Goal: Task Accomplishment & Management: Complete application form

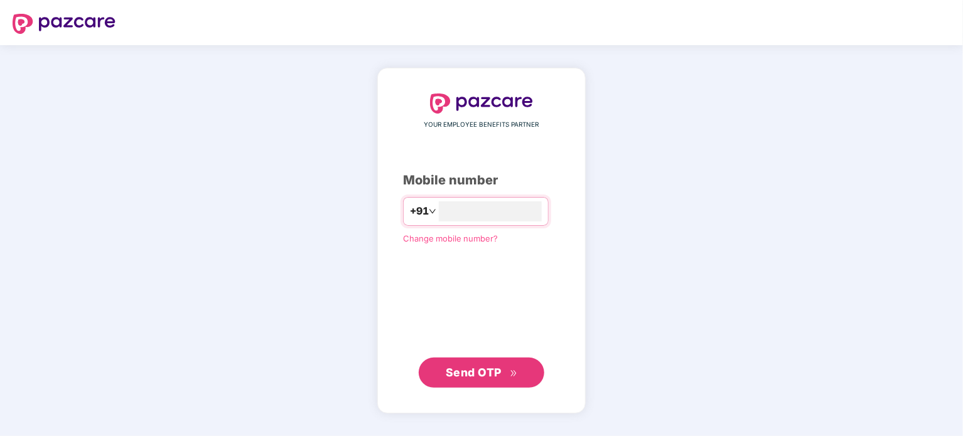
type input "**********"
click at [487, 369] on span "Send OTP" at bounding box center [474, 372] width 56 height 13
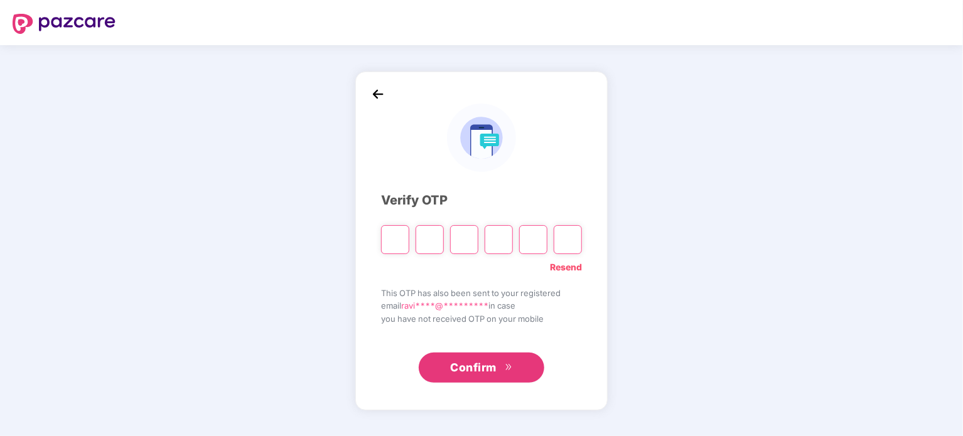
type input "*"
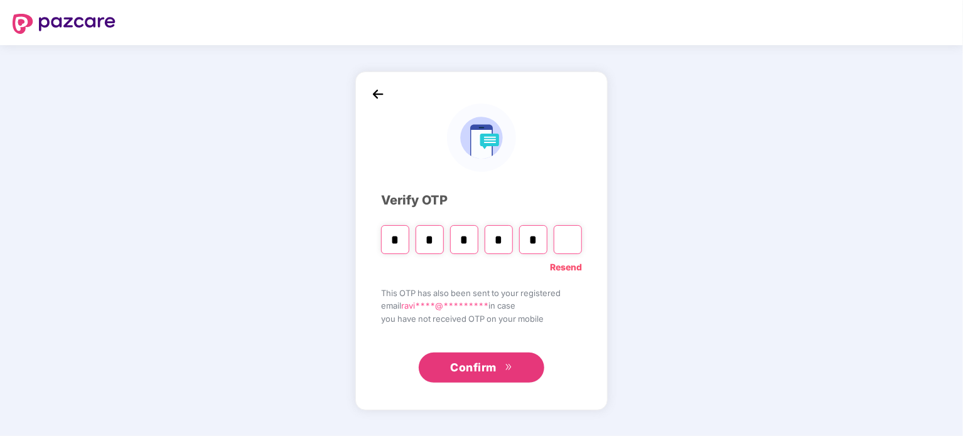
type input "*"
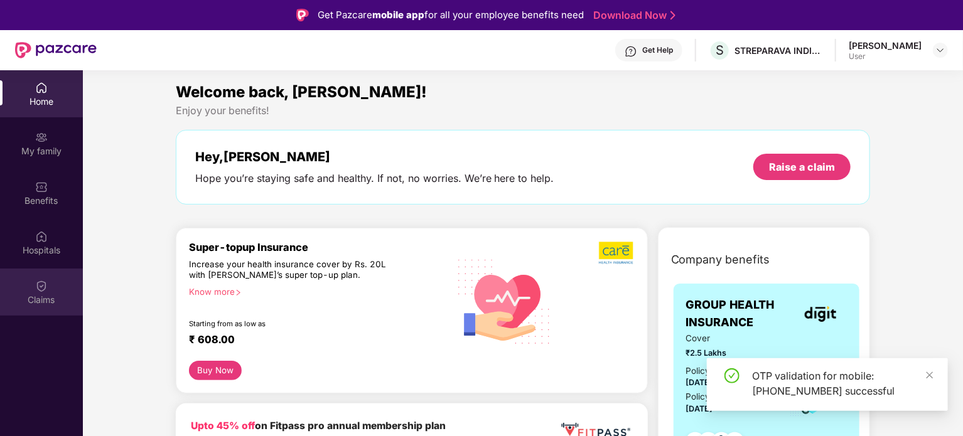
click at [45, 296] on div "Claims" at bounding box center [41, 300] width 83 height 13
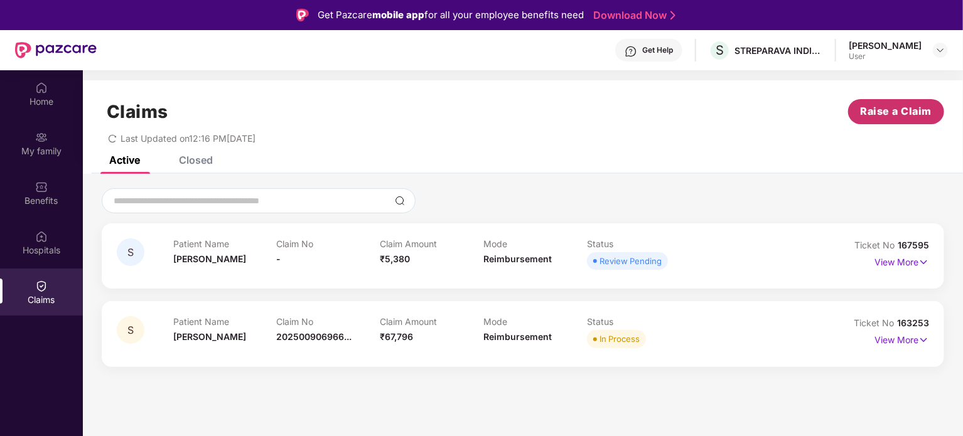
click at [915, 104] on span "Raise a Claim" at bounding box center [897, 112] width 72 height 16
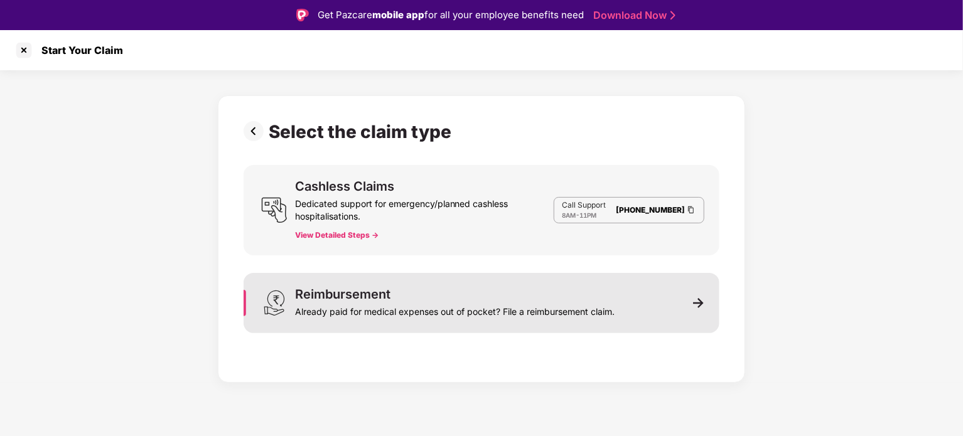
click at [681, 301] on div "Reimbursement Already paid for medical expenses out of pocket? File a reimburse…" at bounding box center [482, 303] width 476 height 60
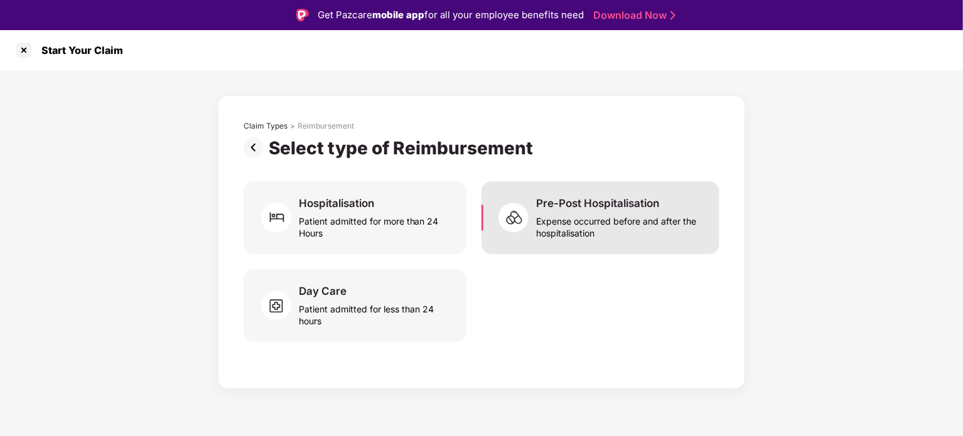
click at [580, 223] on div "Expense occurred before and after the hospitalisation" at bounding box center [620, 224] width 168 height 29
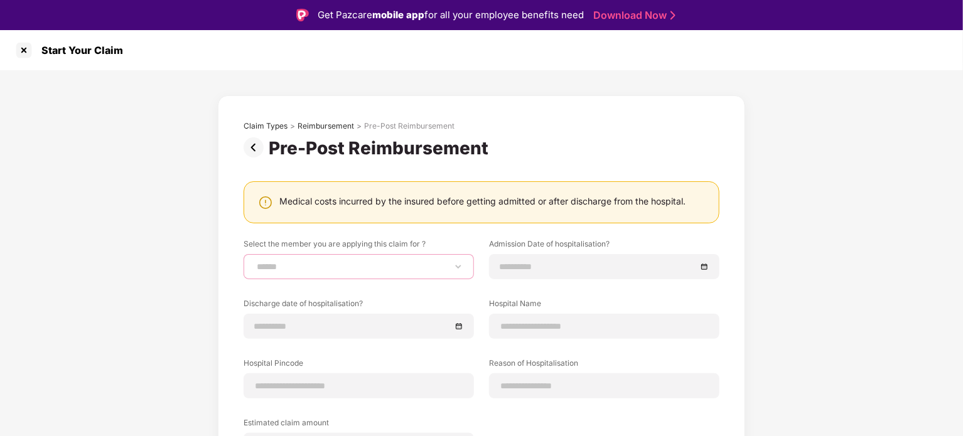
click at [459, 267] on select "**********" at bounding box center [358, 267] width 209 height 10
select select "**********"
click at [254, 262] on select "**********" at bounding box center [358, 267] width 209 height 10
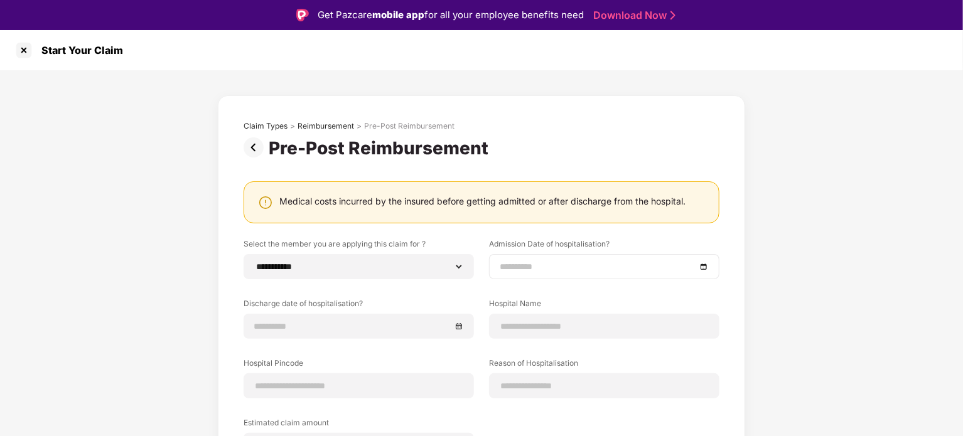
click at [552, 264] on input at bounding box center [598, 267] width 196 height 14
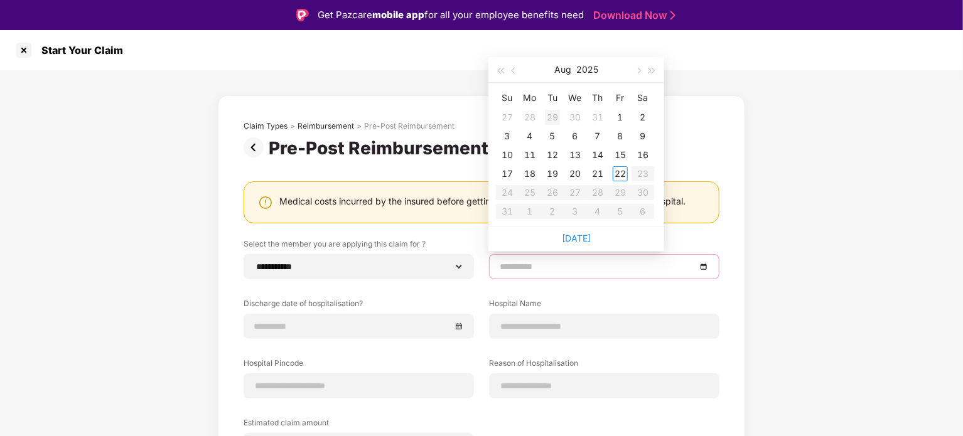
type input "**********"
click at [512, 72] on span "button" at bounding box center [515, 71] width 6 height 6
type input "**********"
click at [557, 193] on div "29" at bounding box center [552, 192] width 15 height 15
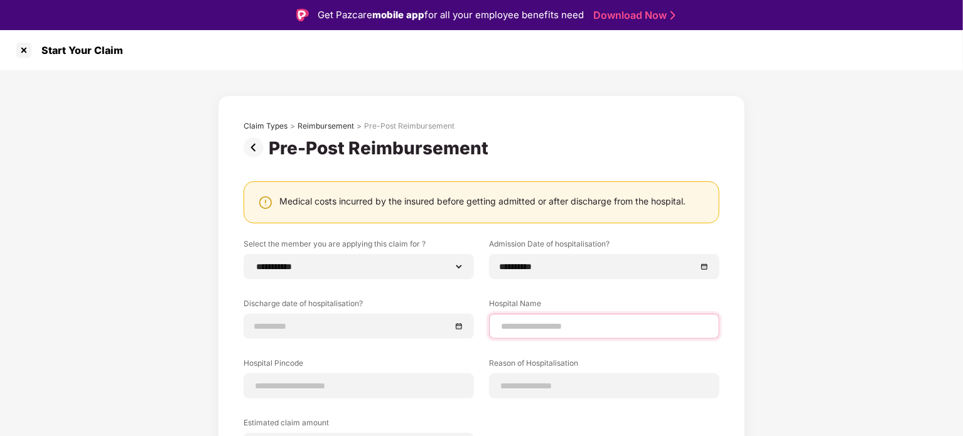
click at [548, 331] on input at bounding box center [604, 326] width 209 height 13
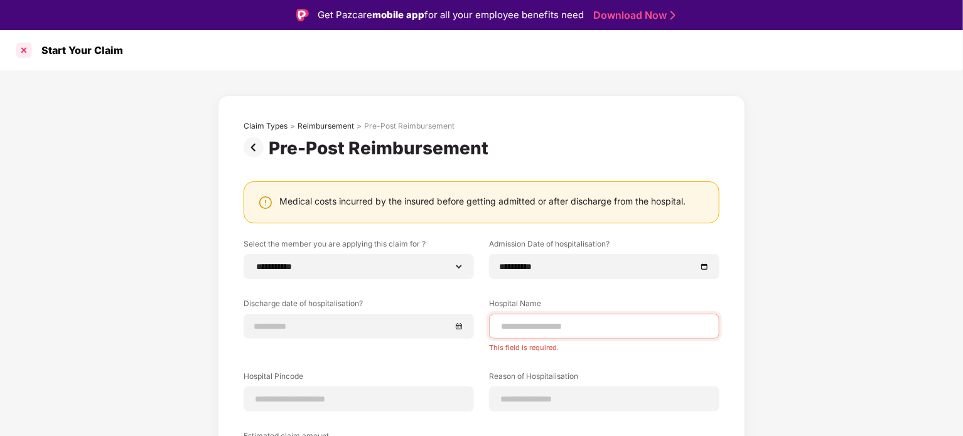
click at [20, 45] on div at bounding box center [24, 50] width 20 height 20
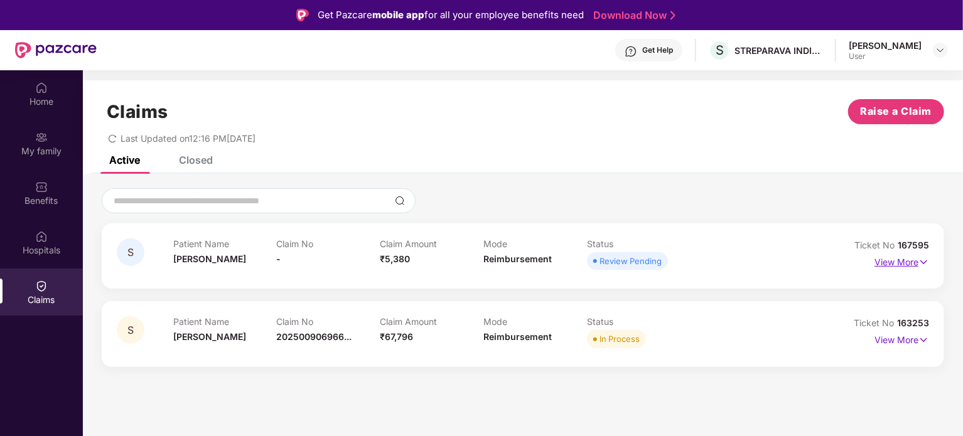
click at [912, 260] on p "View More" at bounding box center [901, 260] width 55 height 17
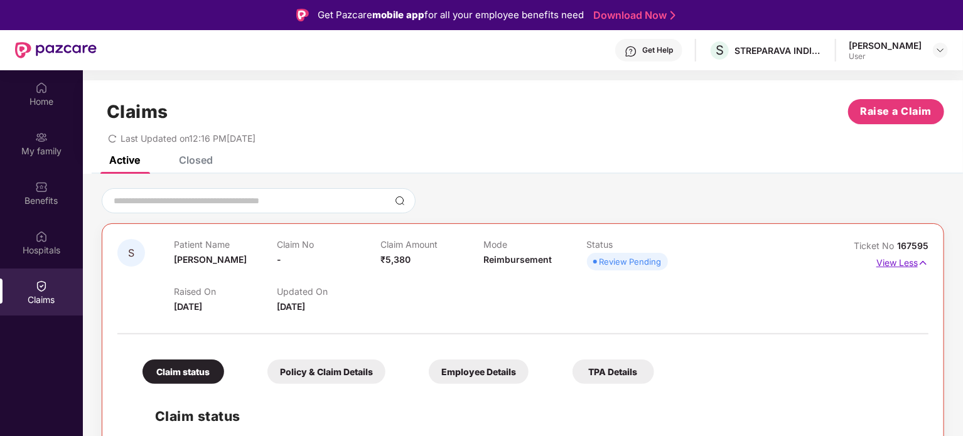
click at [904, 256] on p "View Less" at bounding box center [902, 261] width 52 height 17
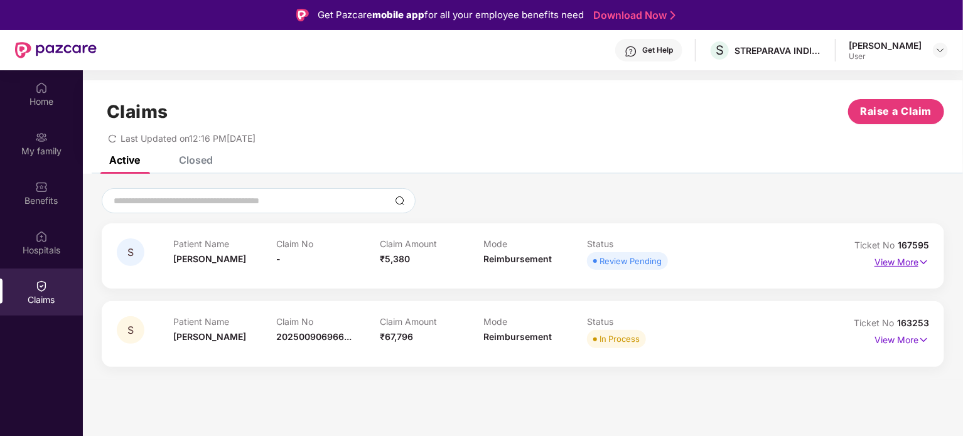
click at [903, 256] on p "View More" at bounding box center [901, 260] width 55 height 17
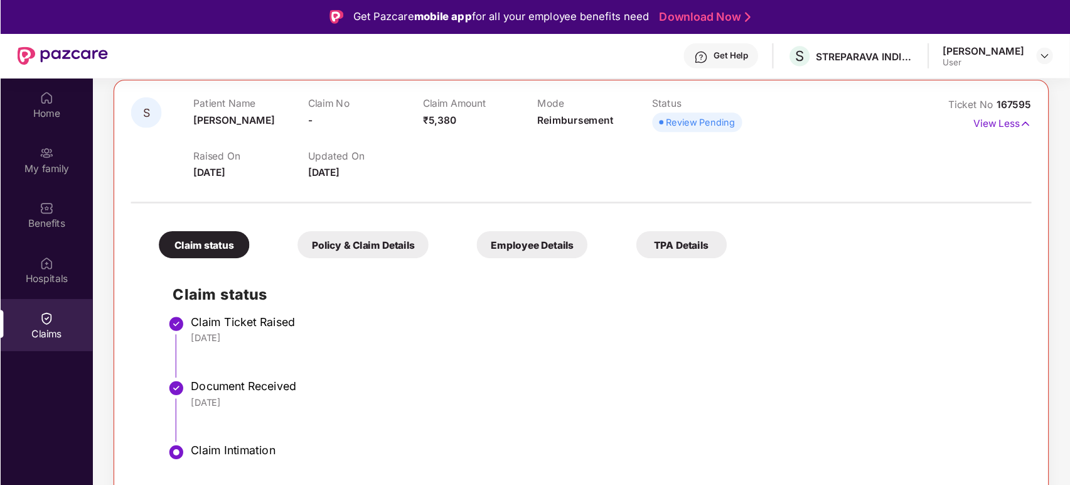
scroll to position [184, 0]
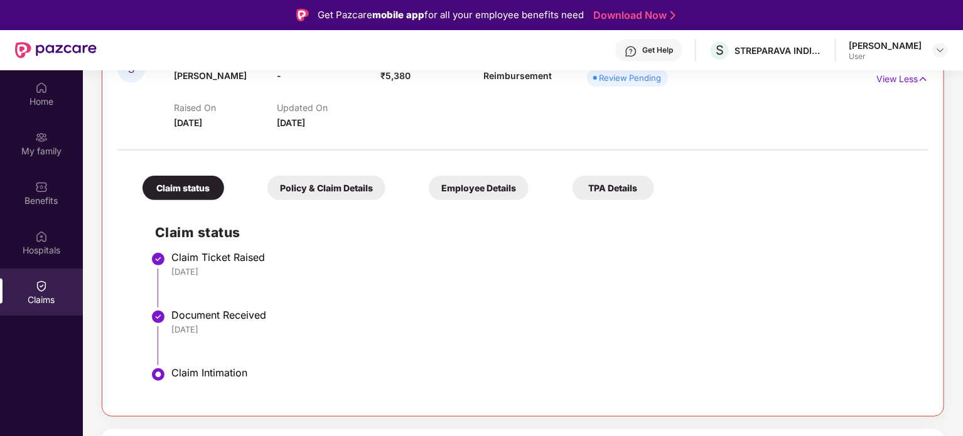
click at [363, 190] on div "Policy & Claim Details" at bounding box center [326, 188] width 118 height 24
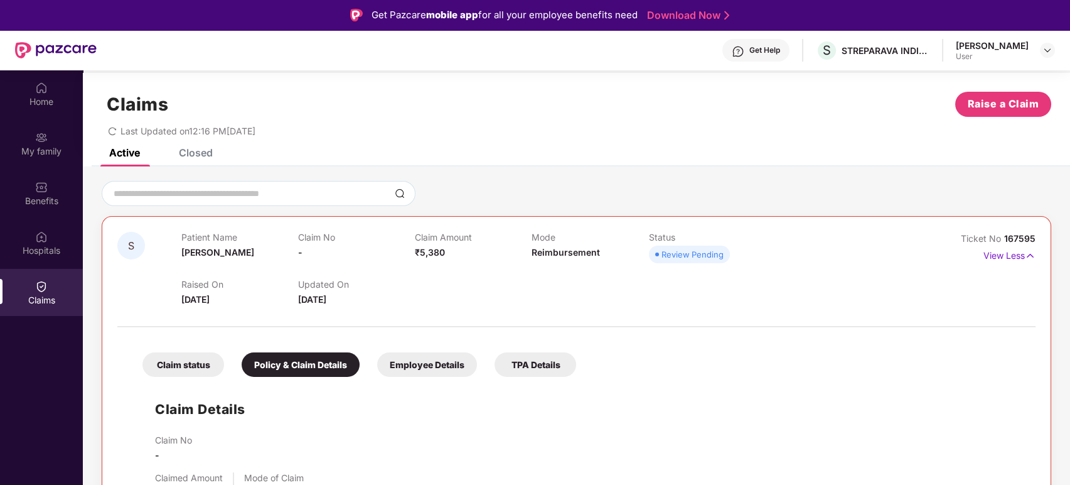
scroll to position [0, 0]
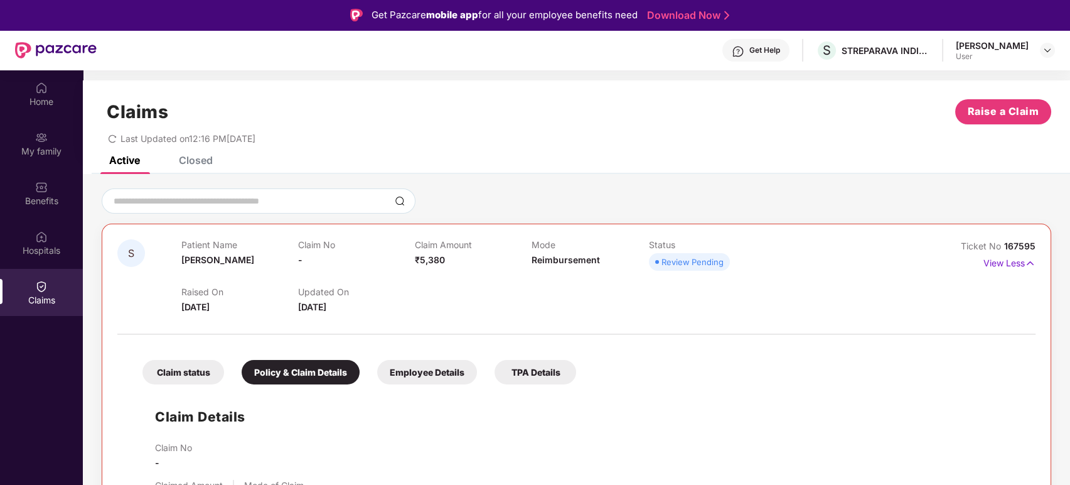
click at [751, 50] on div "Get Help" at bounding box center [755, 50] width 67 height 23
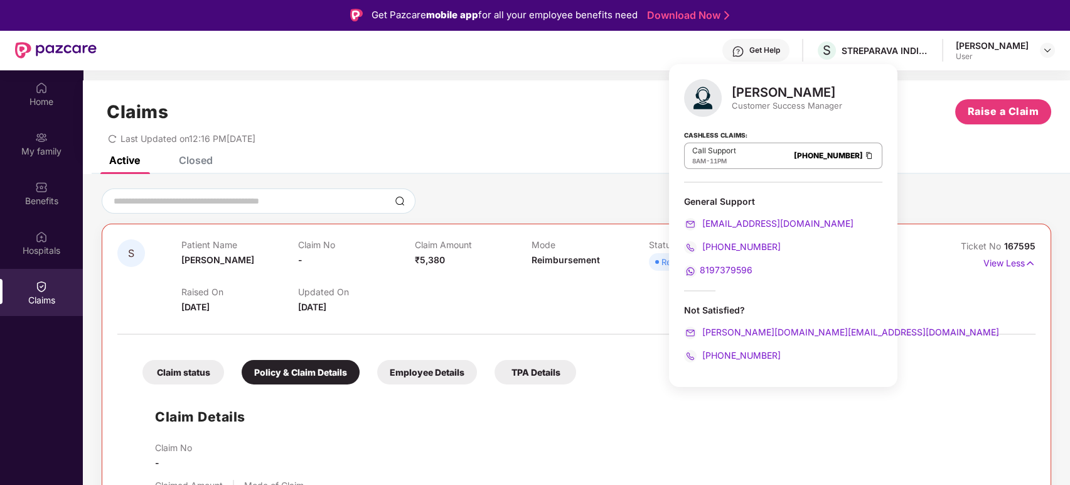
click at [778, 54] on div "Get Help" at bounding box center [764, 50] width 31 height 10
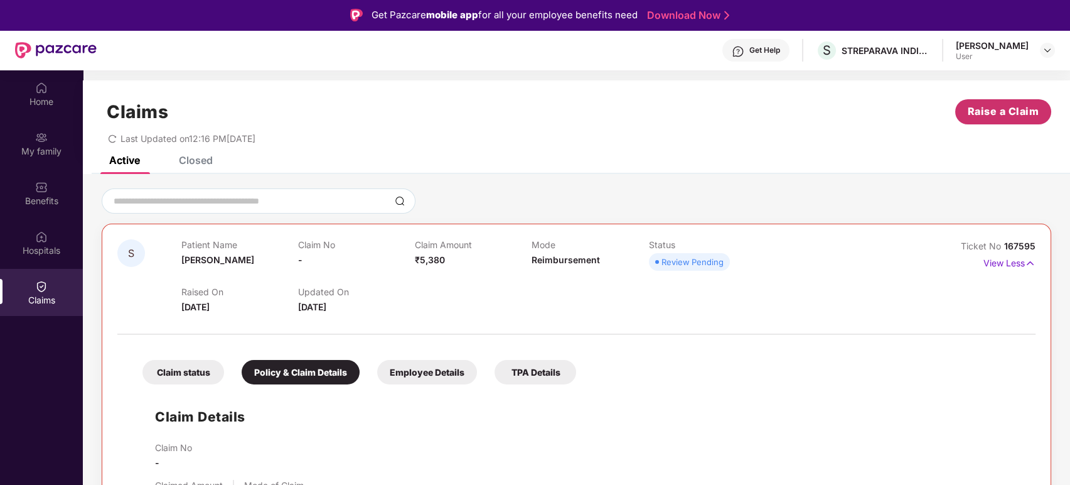
click at [962, 121] on button "Raise a Claim" at bounding box center [1003, 111] width 96 height 25
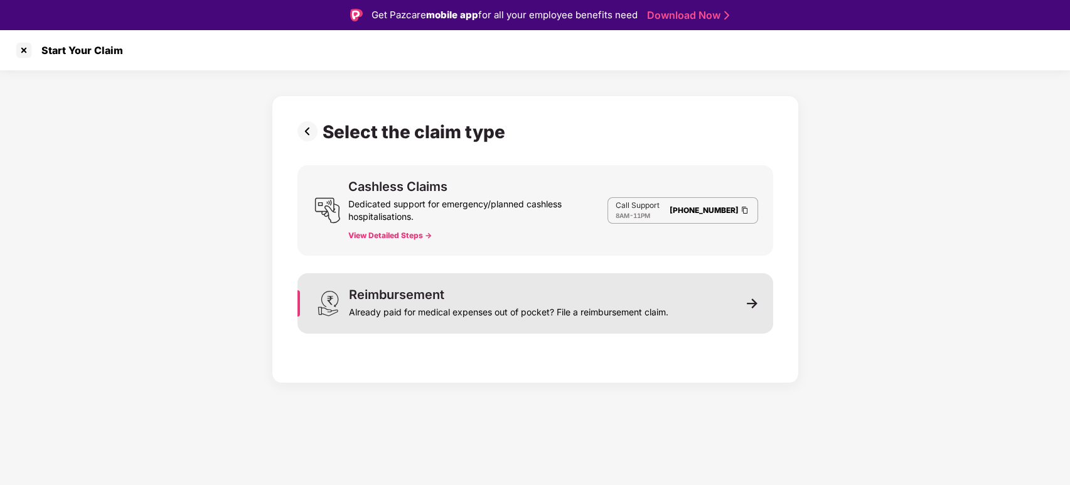
click at [747, 308] on img at bounding box center [752, 303] width 11 height 11
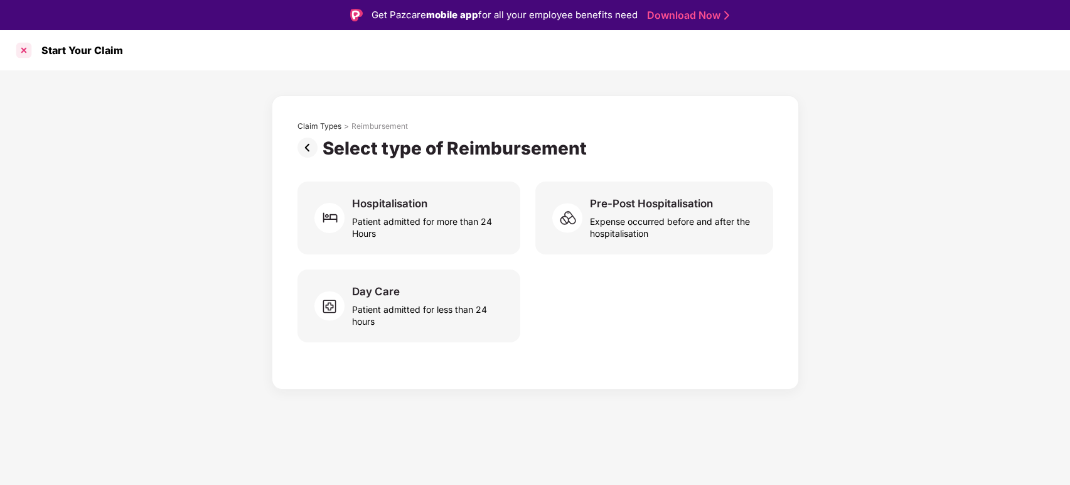
click at [26, 46] on div at bounding box center [24, 50] width 20 height 20
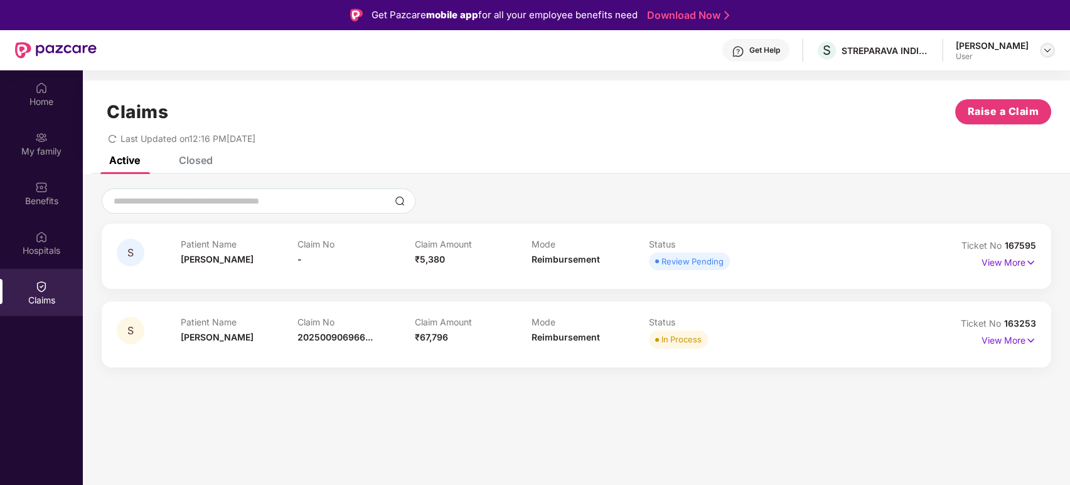
click at [962, 49] on div at bounding box center [1047, 50] width 15 height 15
click at [947, 67] on div "Logout R Ravikumara D T User" at bounding box center [988, 99] width 163 height 78
click at [948, 75] on section "Claims Raise a Claim Last Updated on 12:16 PM, 22 Aug 2025 Active Closed S Pati…" at bounding box center [576, 312] width 987 height 485
click at [962, 46] on div "Ravikumara D T User" at bounding box center [1005, 51] width 99 height 22
click at [962, 41] on div "Ravikumara D T User" at bounding box center [1005, 51] width 99 height 22
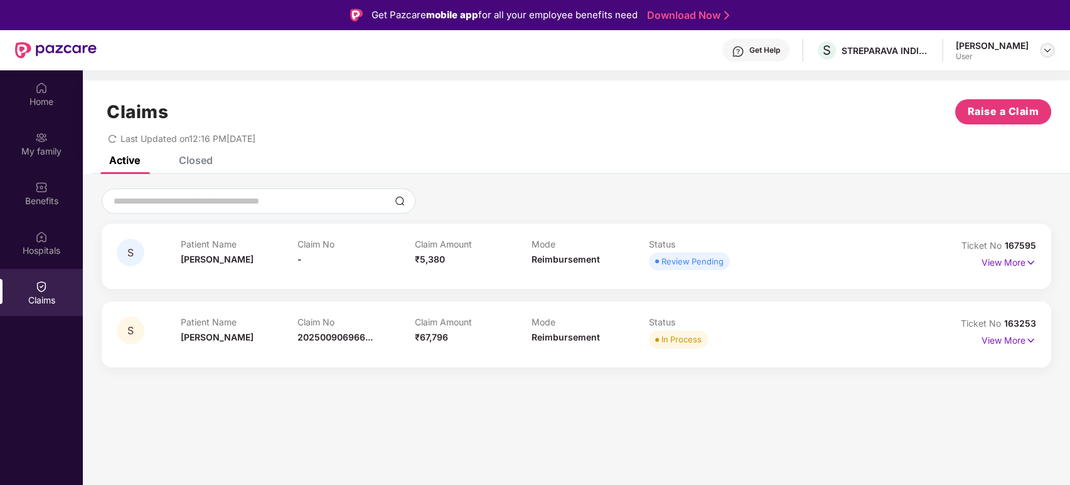
click at [962, 48] on img at bounding box center [1048, 50] width 10 height 10
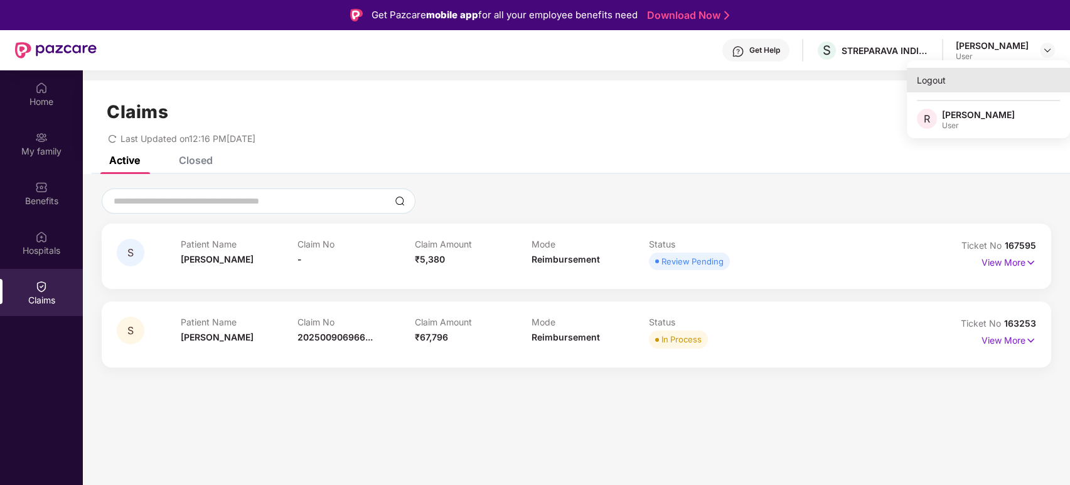
click at [934, 87] on div "Logout" at bounding box center [988, 80] width 163 height 24
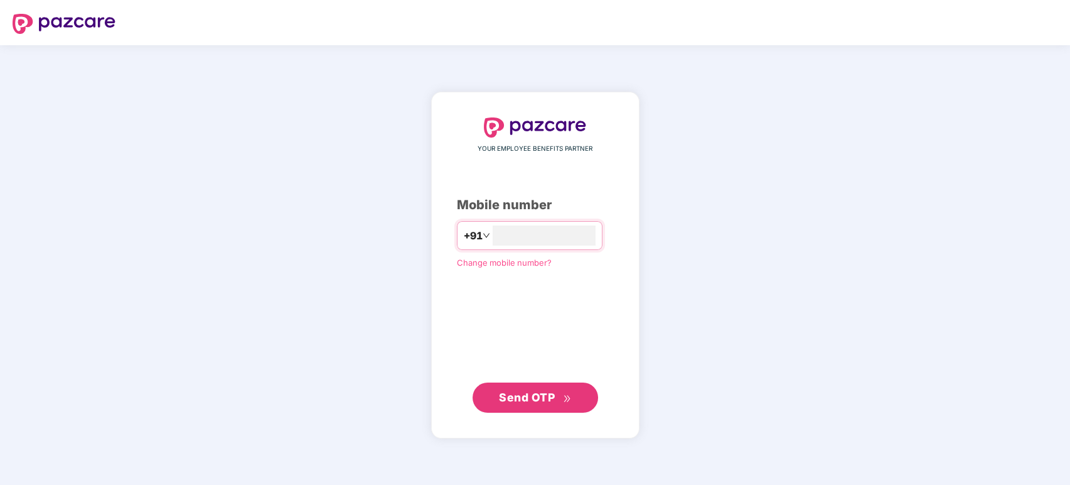
click at [510, 210] on div "Mobile number" at bounding box center [535, 204] width 157 height 19
click at [520, 237] on input "number" at bounding box center [544, 235] width 103 height 20
type input "**********"
click at [532, 405] on span "Send OTP" at bounding box center [535, 397] width 72 height 18
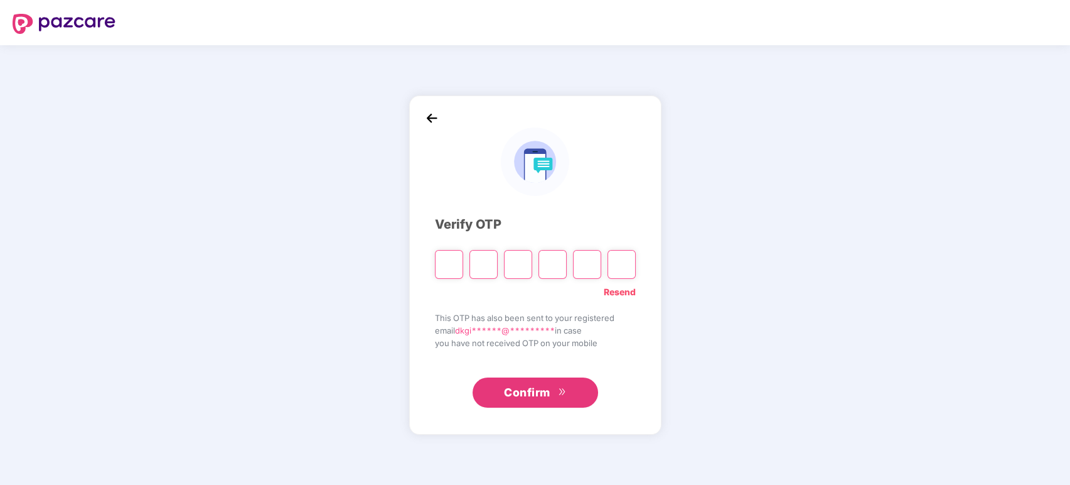
type input "*"
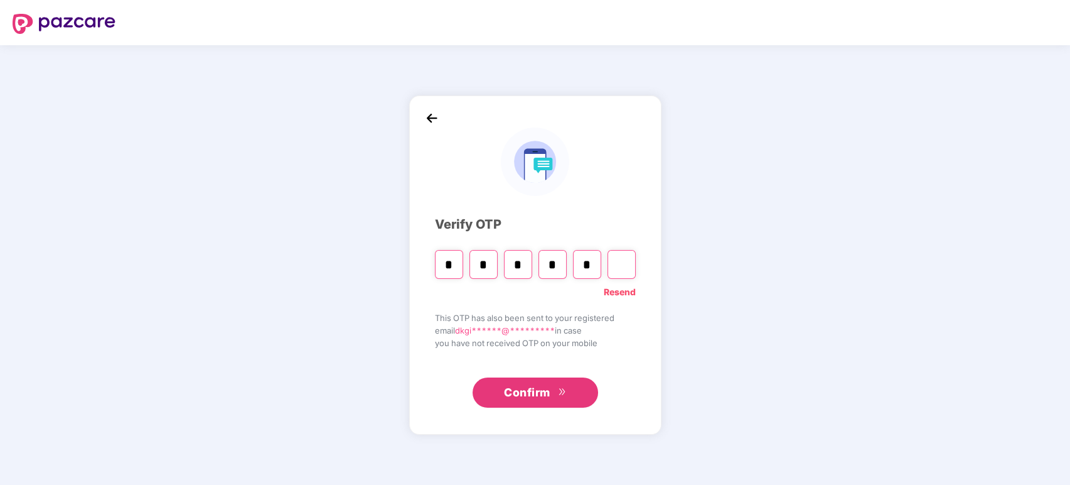
type input "*"
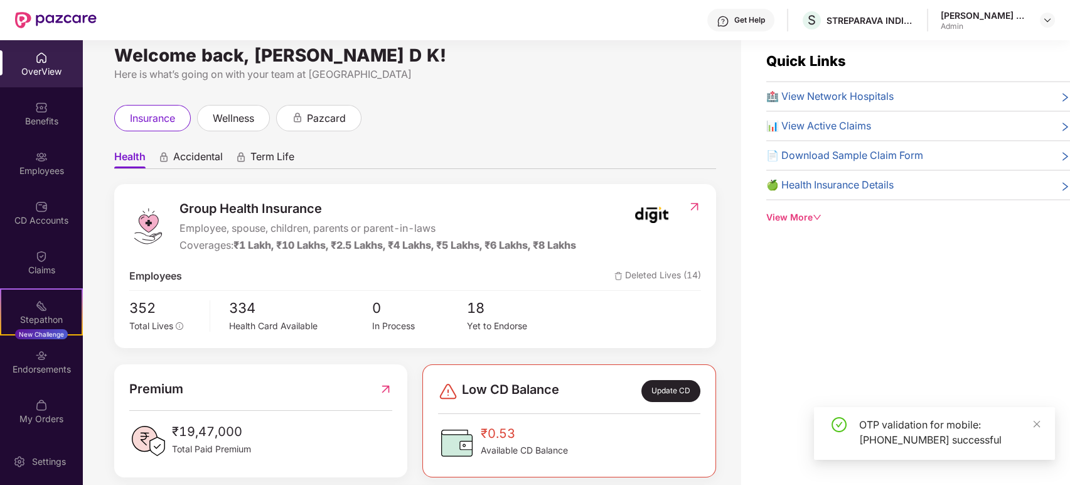
scroll to position [40, 0]
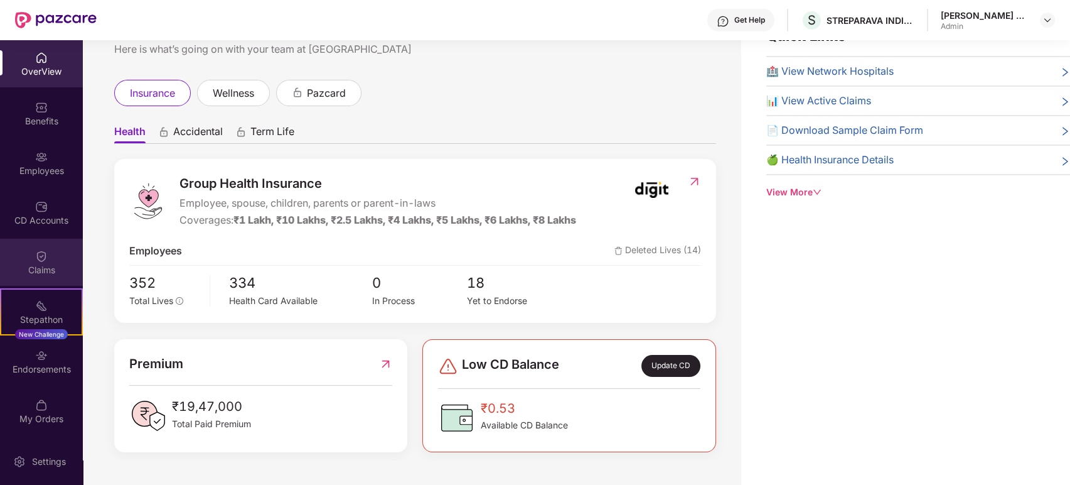
click at [56, 245] on div "Claims" at bounding box center [41, 262] width 83 height 47
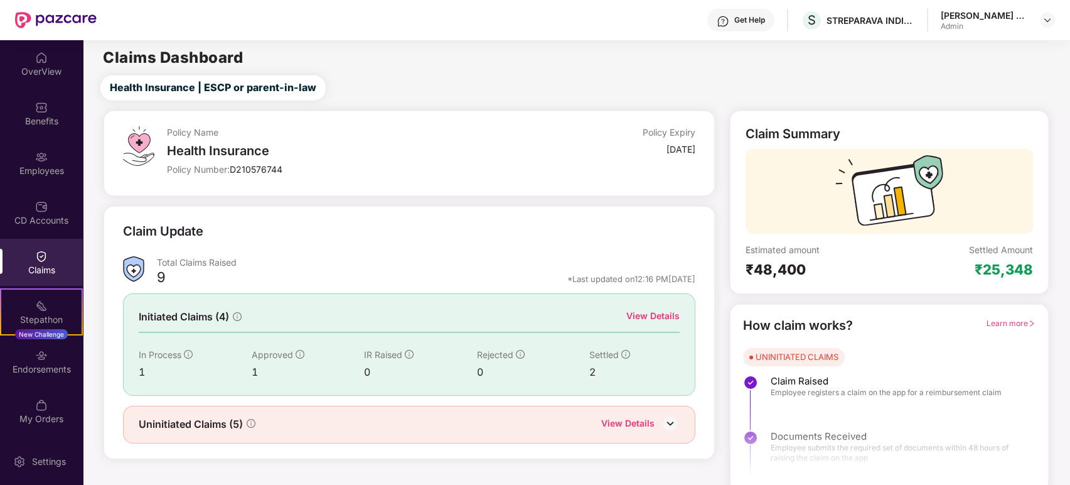
scroll to position [6, 0]
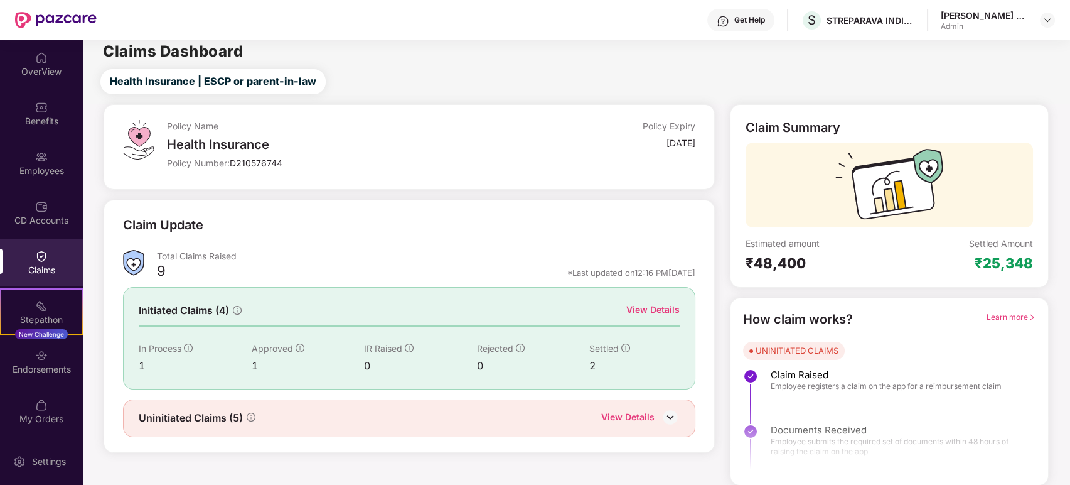
click at [655, 309] on div "View Details" at bounding box center [652, 310] width 53 height 14
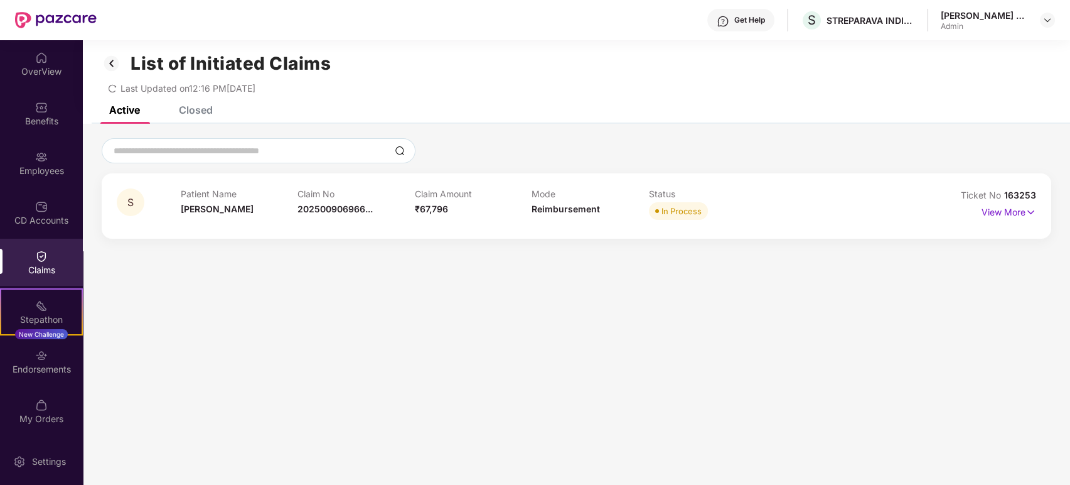
click at [106, 64] on img at bounding box center [112, 63] width 20 height 21
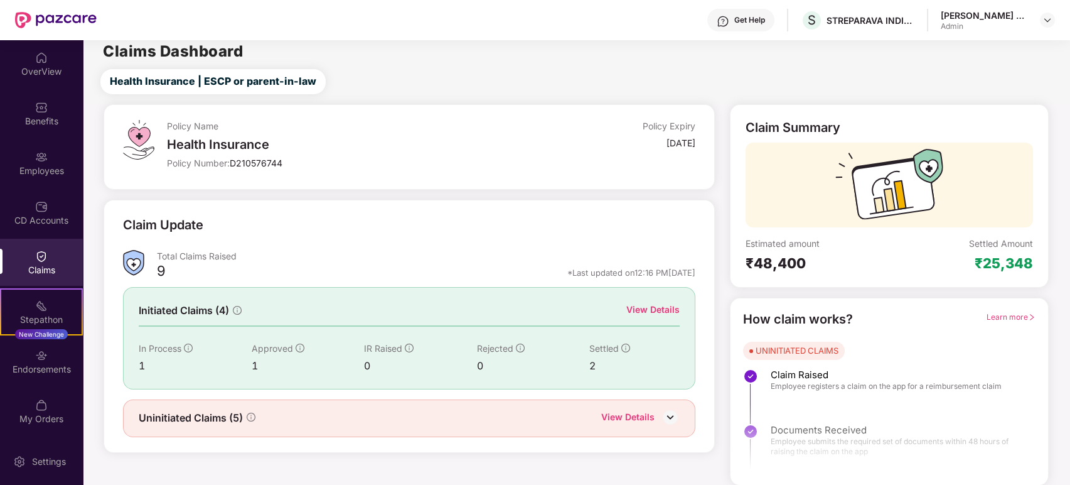
click at [663, 411] on img at bounding box center [670, 416] width 19 height 19
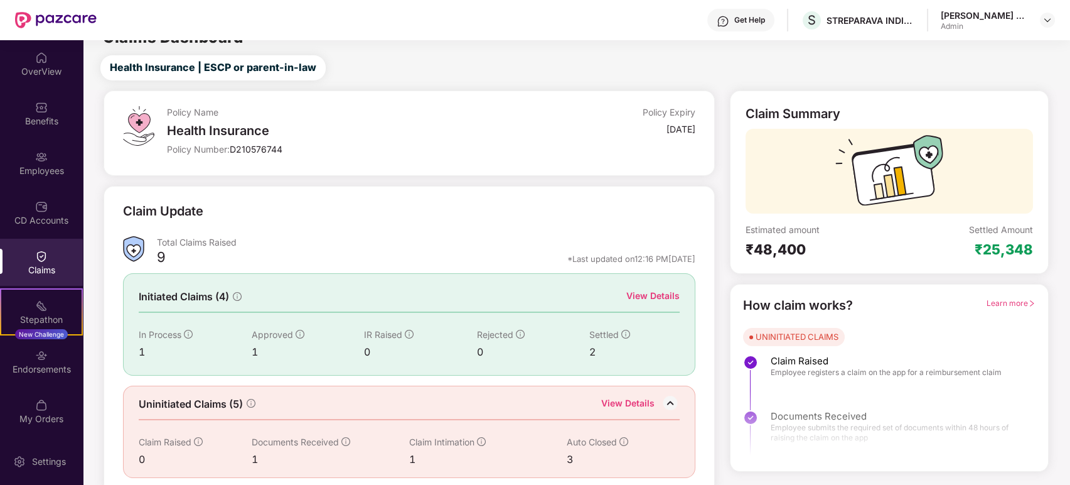
scroll to position [28, 0]
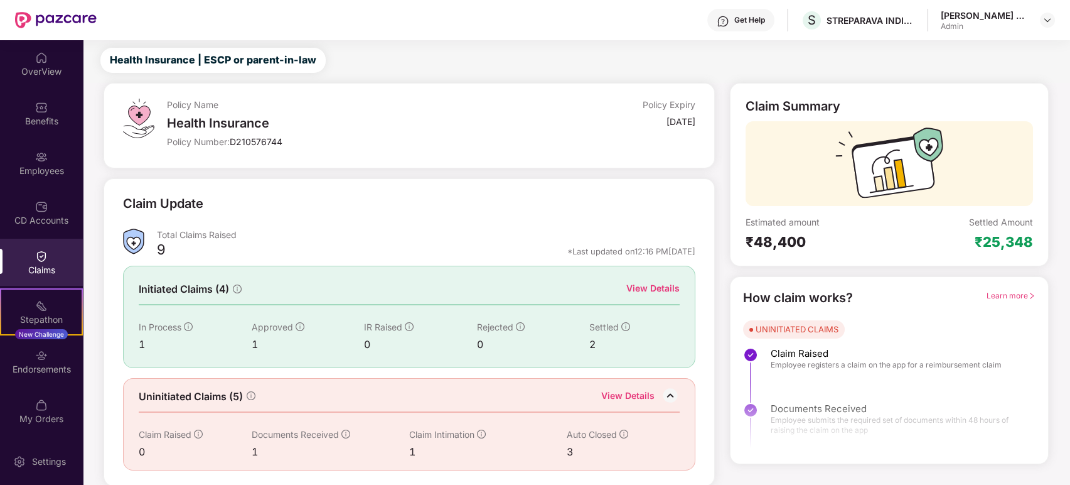
click at [618, 390] on div "View Details" at bounding box center [627, 397] width 53 height 16
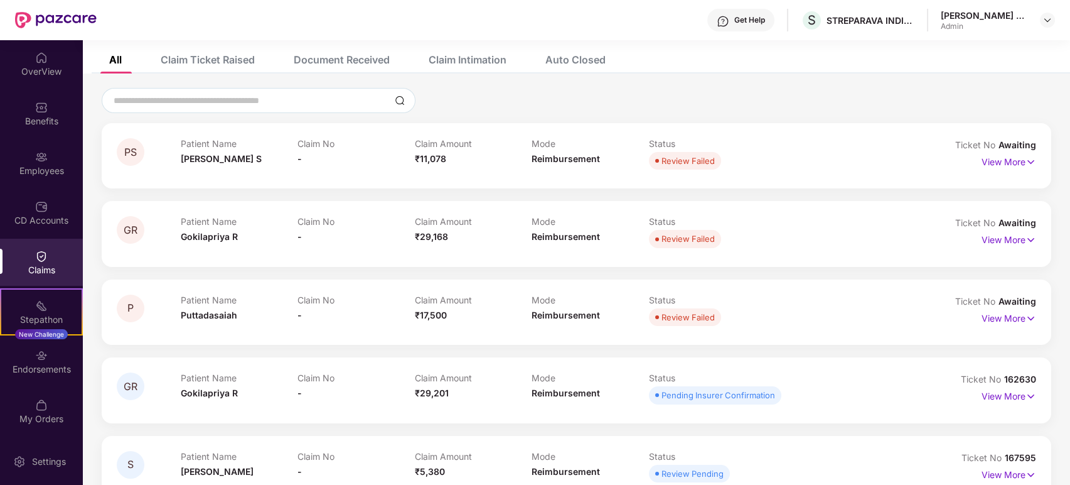
scroll to position [89, 0]
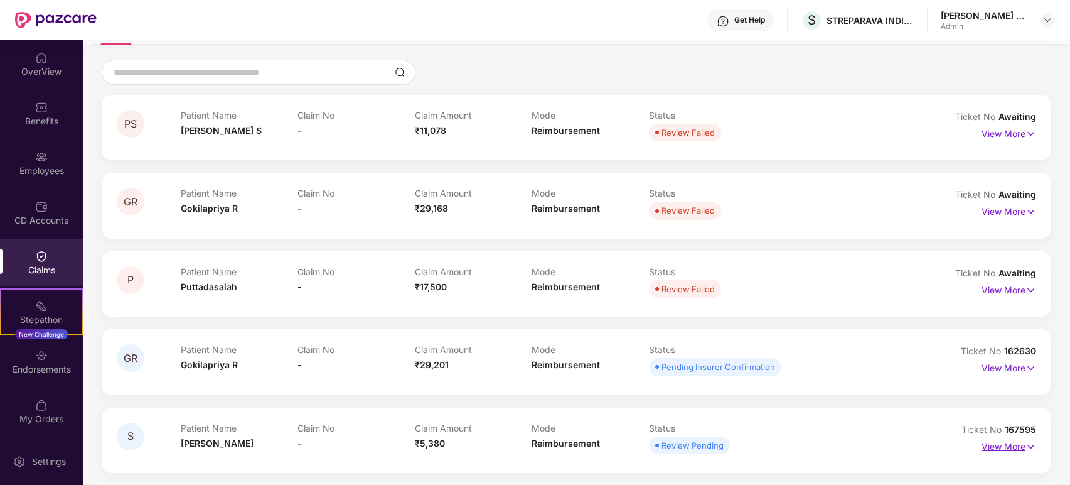
click at [962, 436] on p "View More" at bounding box center [1009, 444] width 55 height 17
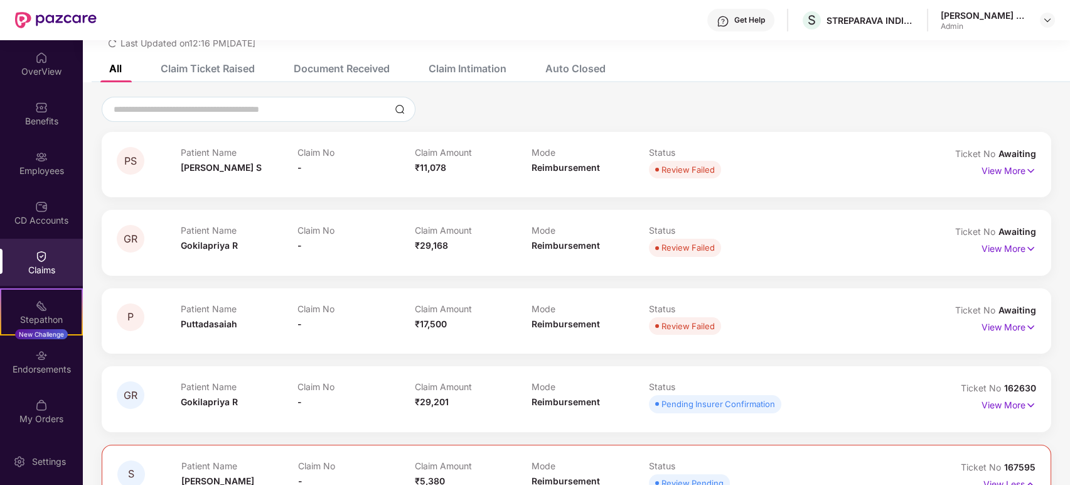
scroll to position [121, 0]
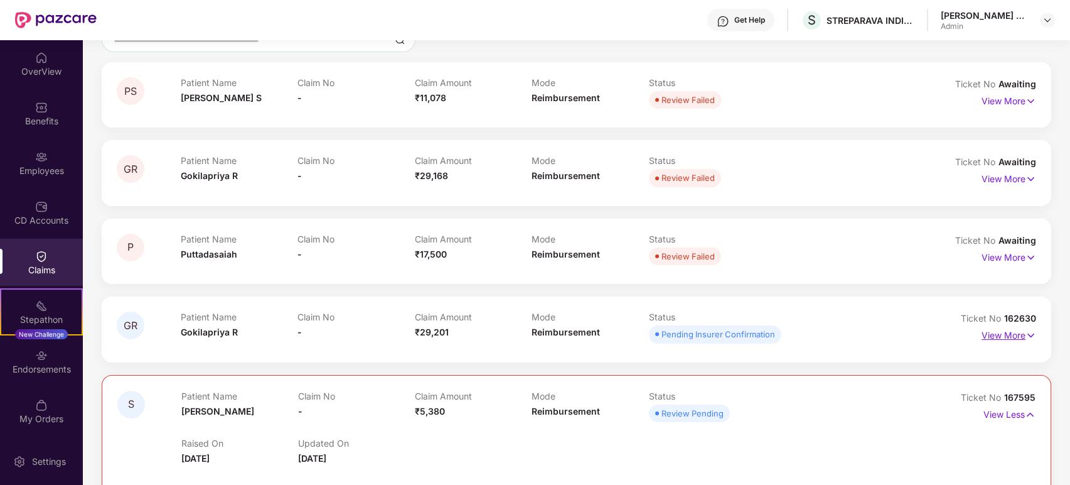
click at [962, 331] on img at bounding box center [1031, 335] width 11 height 14
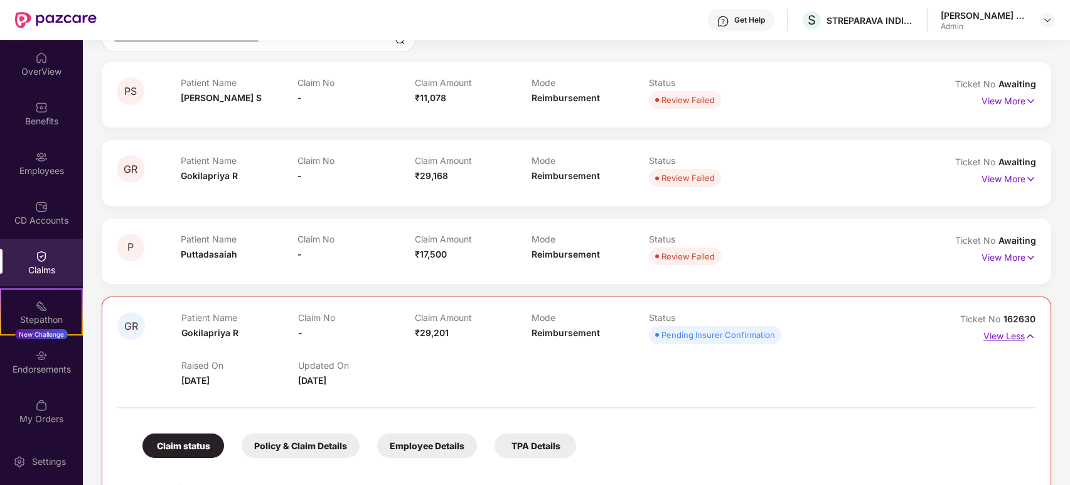
click at [962, 336] on img at bounding box center [1030, 336] width 11 height 14
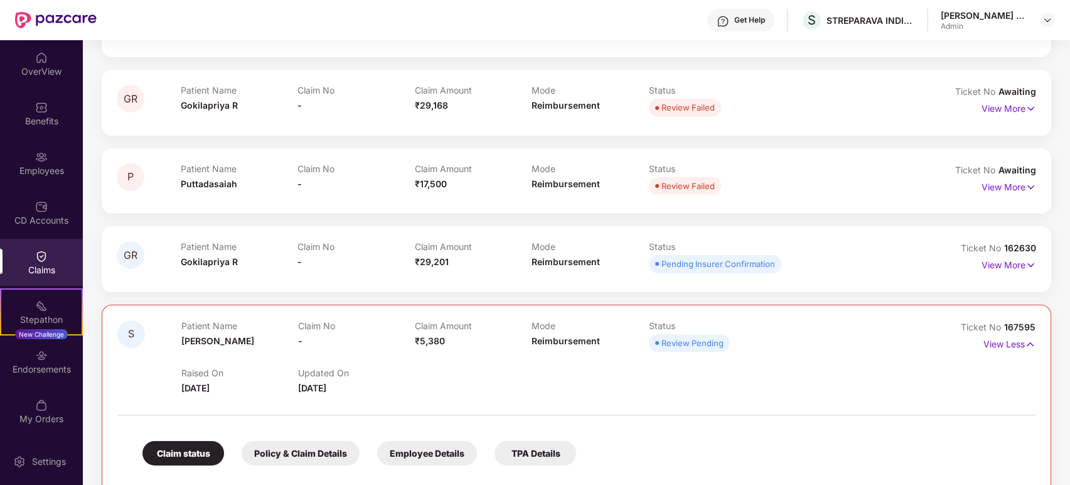
scroll to position [191, 0]
click at [962, 340] on img at bounding box center [1030, 345] width 11 height 14
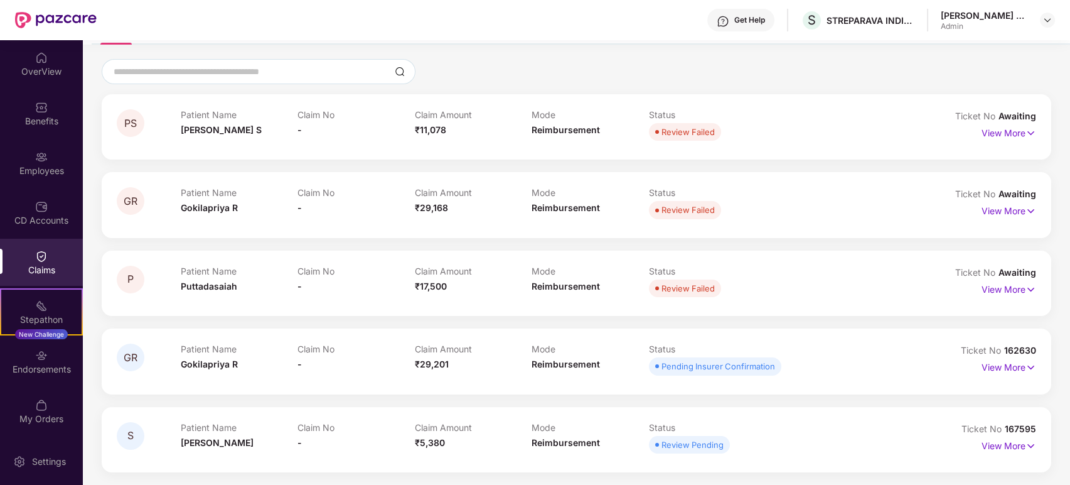
scroll to position [89, 0]
click at [962, 368] on img at bounding box center [1031, 368] width 11 height 14
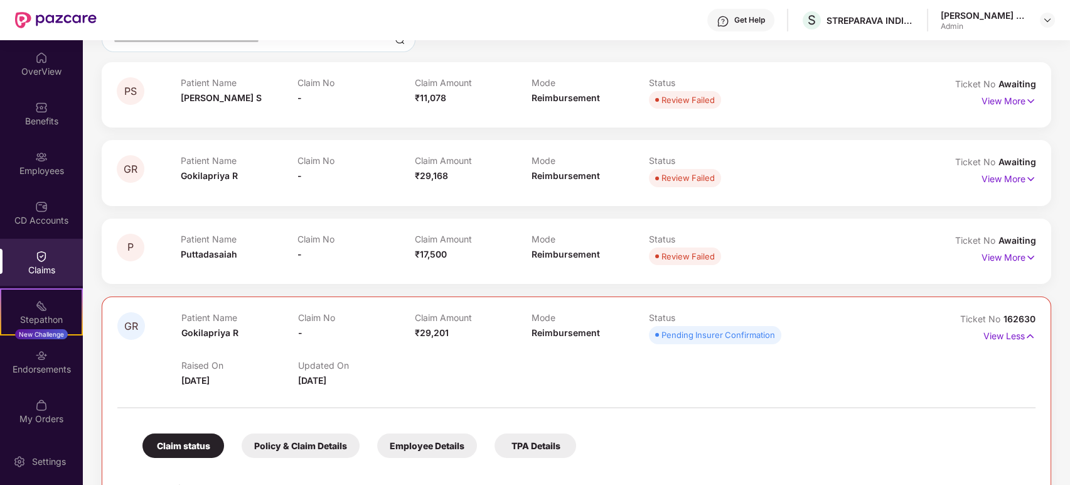
scroll to position [0, 0]
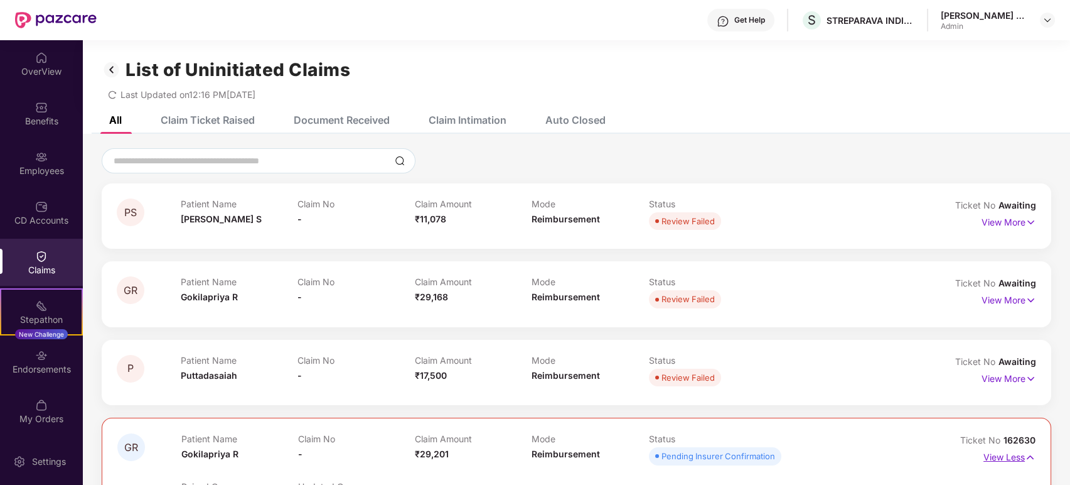
click at [962, 436] on img at bounding box center [1030, 457] width 11 height 14
click at [371, 122] on div "Document Received" at bounding box center [342, 120] width 96 height 13
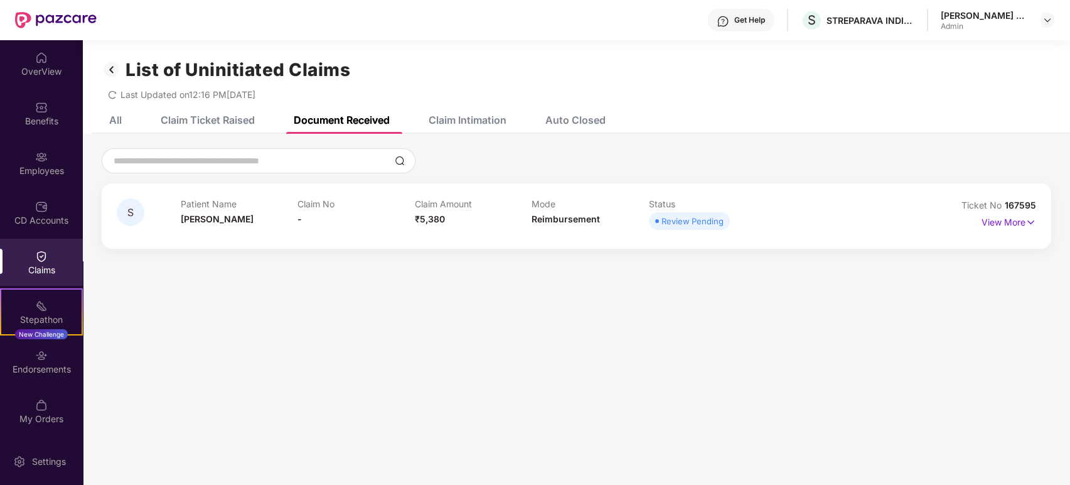
click at [208, 123] on div "Claim Ticket Raised" at bounding box center [208, 120] width 94 height 13
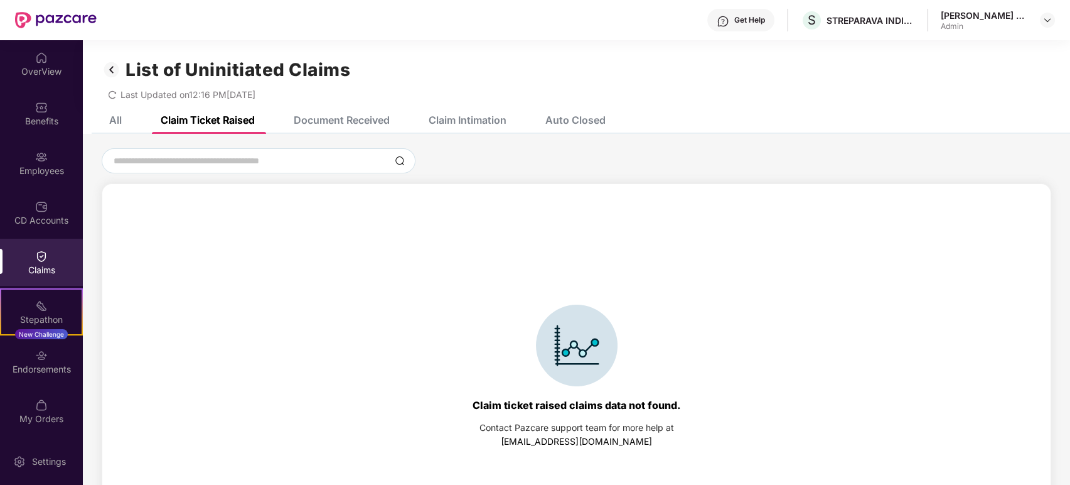
click at [451, 126] on div "Claim Intimation" at bounding box center [468, 120] width 78 height 13
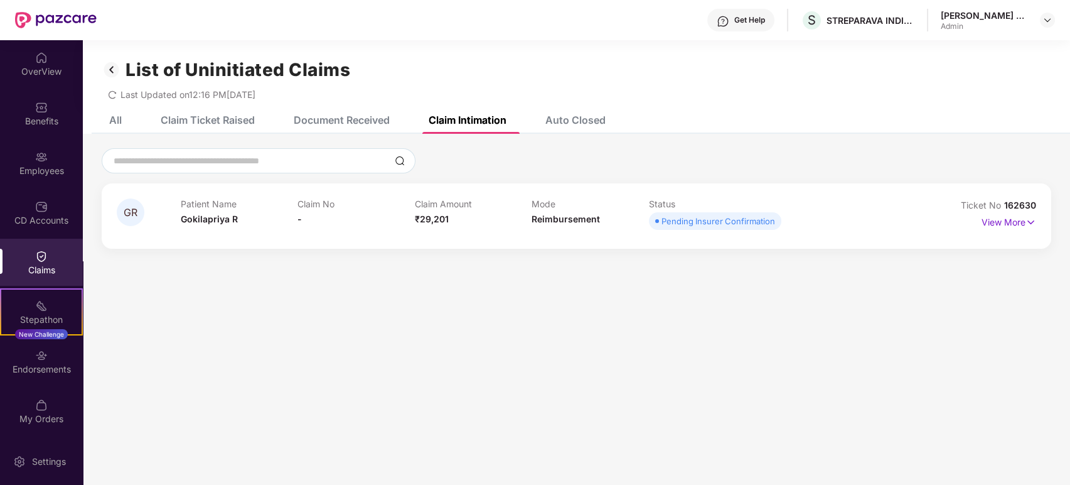
click at [583, 127] on div "Auto Closed" at bounding box center [566, 120] width 79 height 28
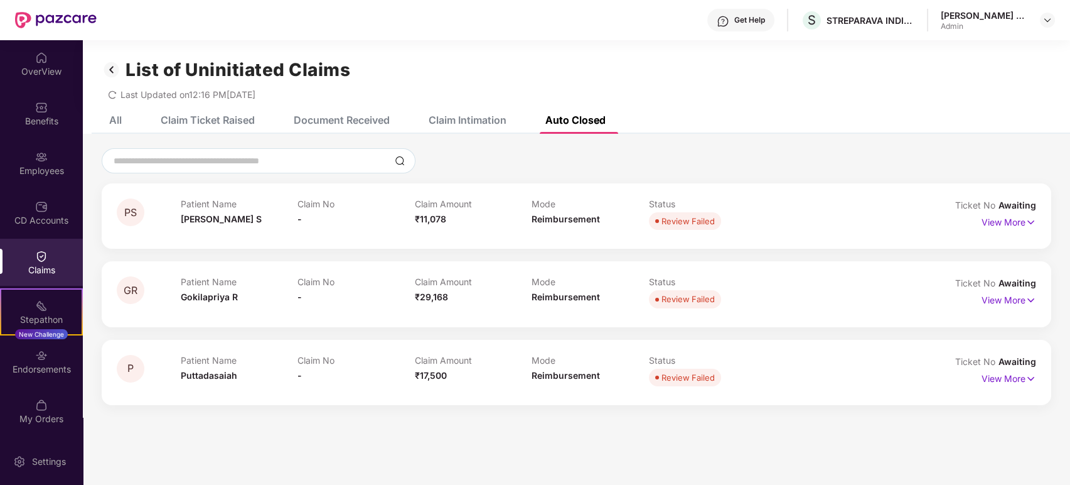
click at [131, 119] on div "All Claim Ticket Raised Document Received Claim Intimation Auto Closed" at bounding box center [347, 120] width 515 height 28
click at [119, 118] on div "All" at bounding box center [115, 120] width 13 height 13
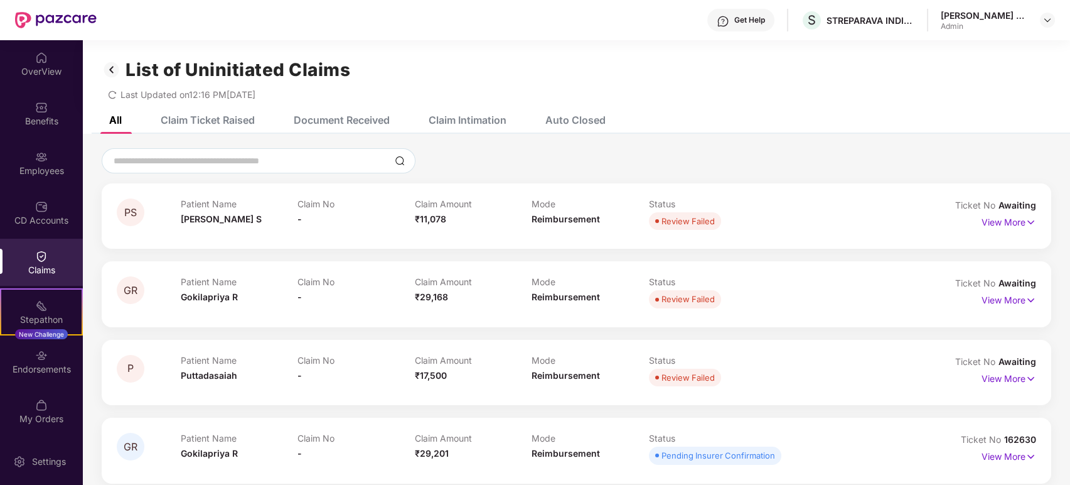
click at [109, 64] on img at bounding box center [112, 69] width 20 height 21
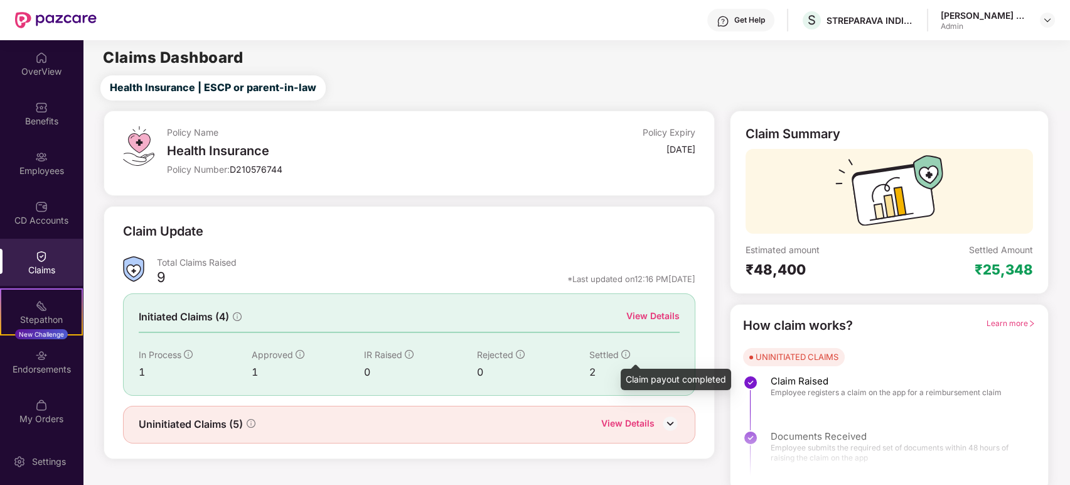
click at [626, 351] on icon "info-circle" at bounding box center [625, 354] width 9 height 9
click at [660, 314] on div "View Details" at bounding box center [652, 316] width 53 height 14
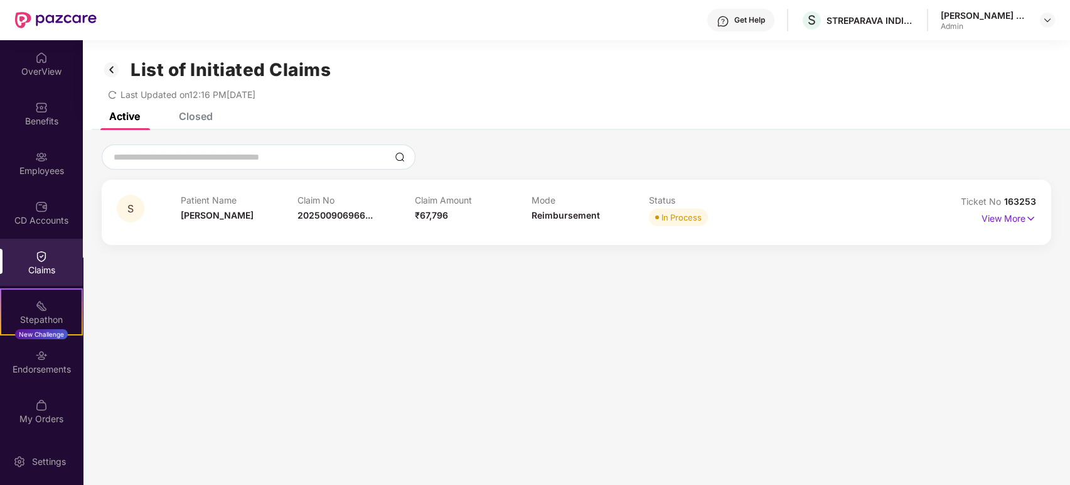
click at [191, 114] on div "Closed" at bounding box center [196, 116] width 34 height 13
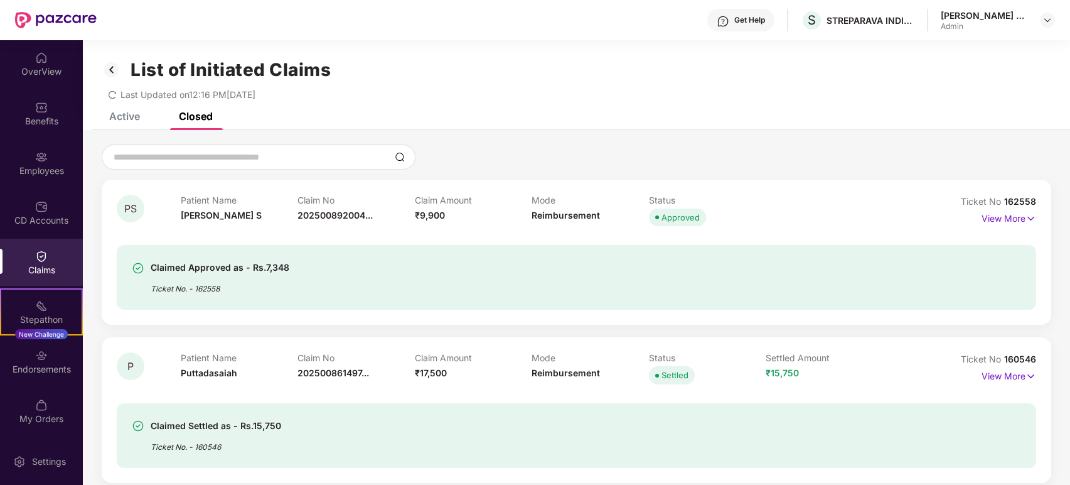
click at [128, 112] on div "Active" at bounding box center [124, 116] width 31 height 13
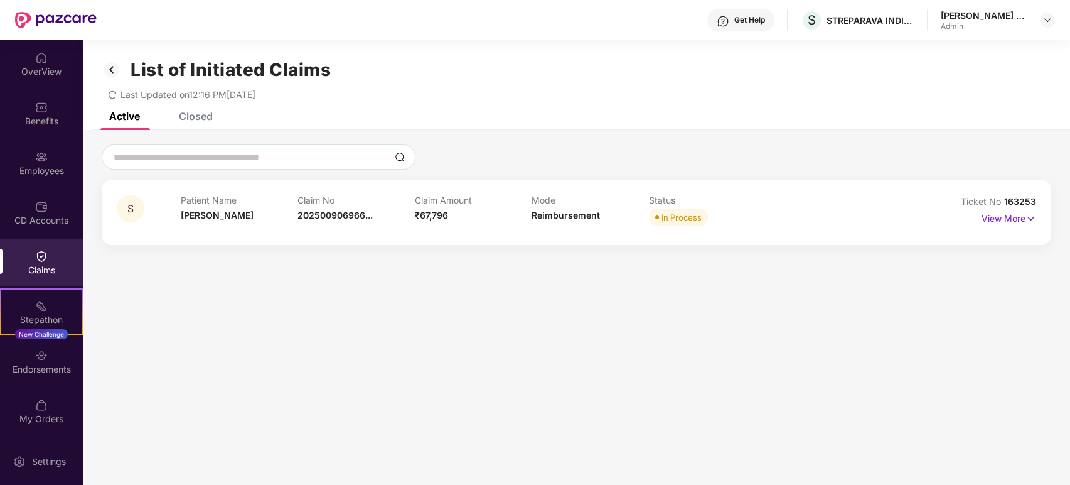
click at [112, 70] on img at bounding box center [112, 69] width 20 height 21
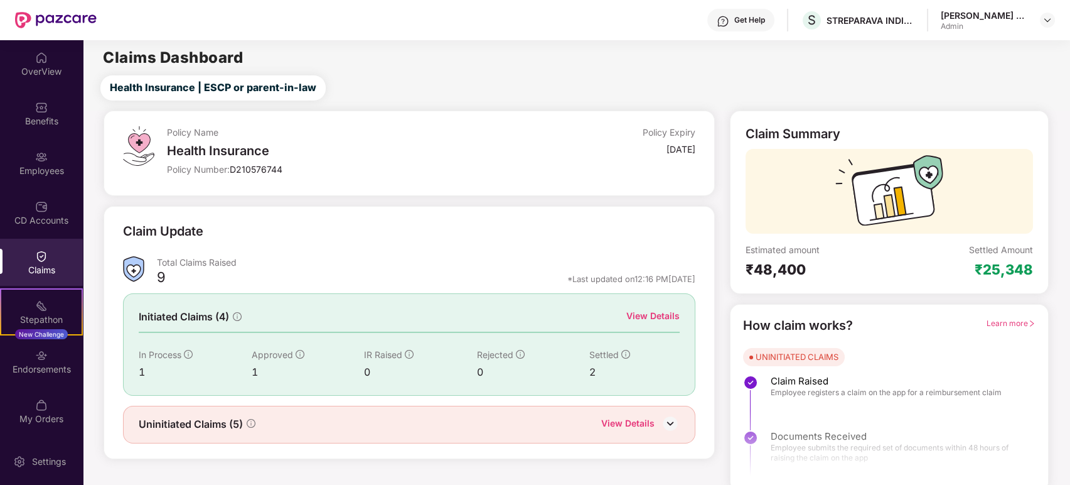
click at [655, 316] on div "View Details" at bounding box center [652, 316] width 53 height 14
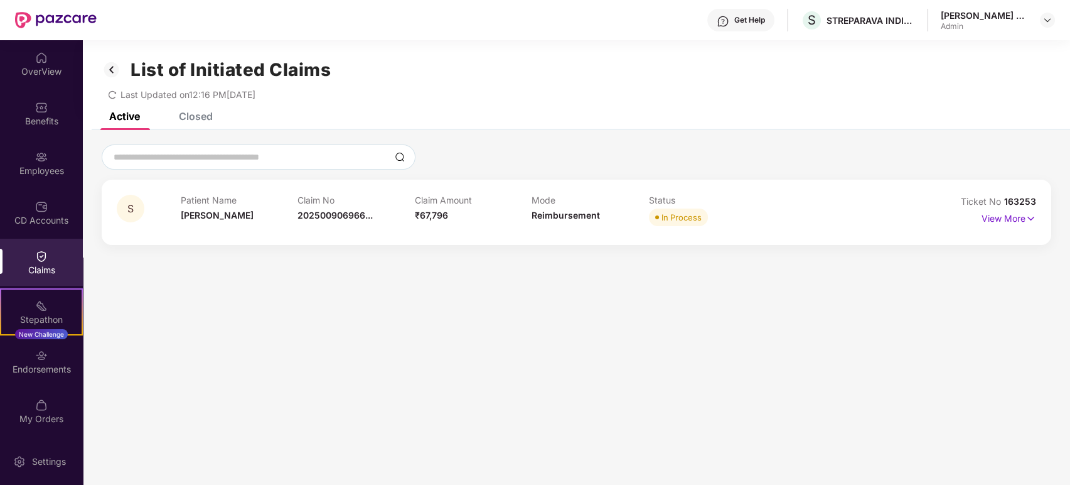
click at [192, 117] on div "Closed" at bounding box center [196, 116] width 34 height 13
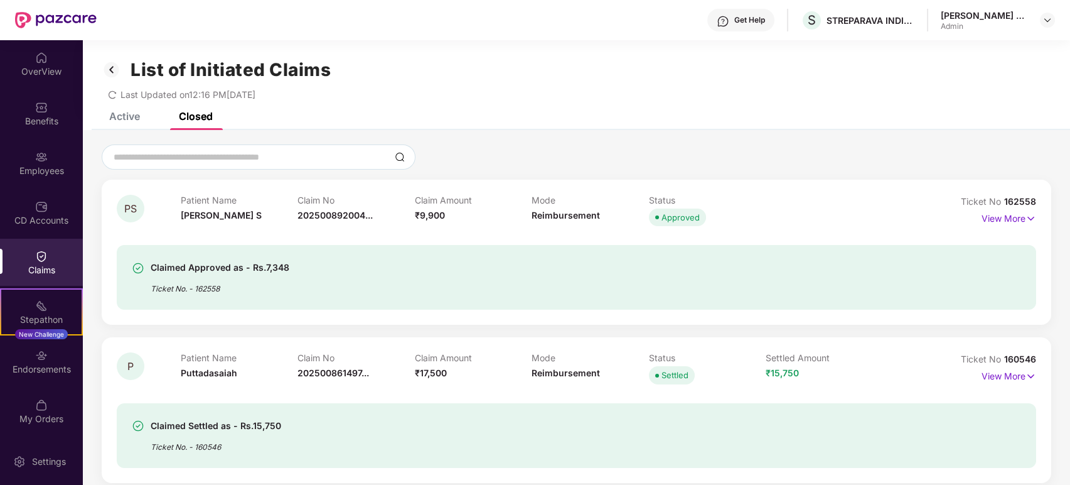
click at [114, 65] on img at bounding box center [112, 69] width 20 height 21
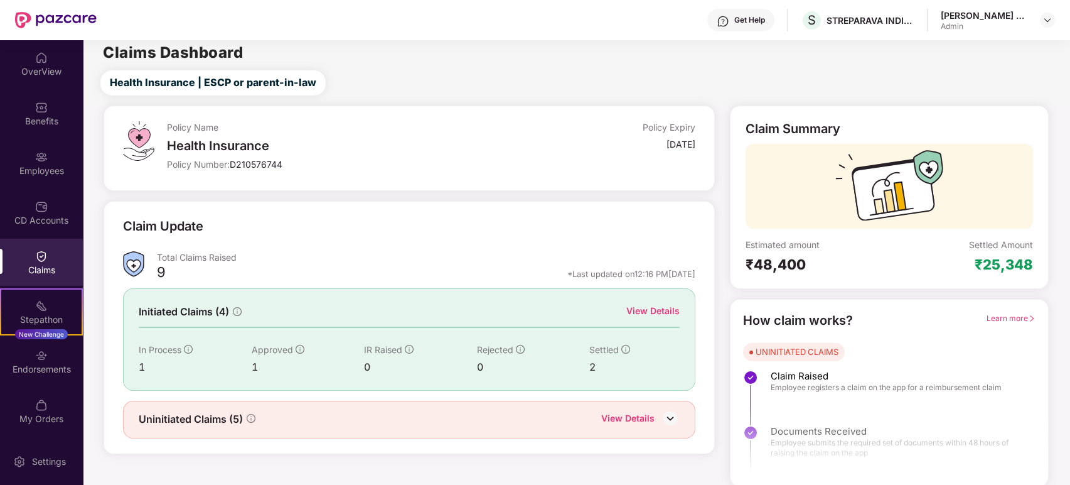
scroll to position [6, 0]
click at [667, 409] on img at bounding box center [670, 416] width 19 height 19
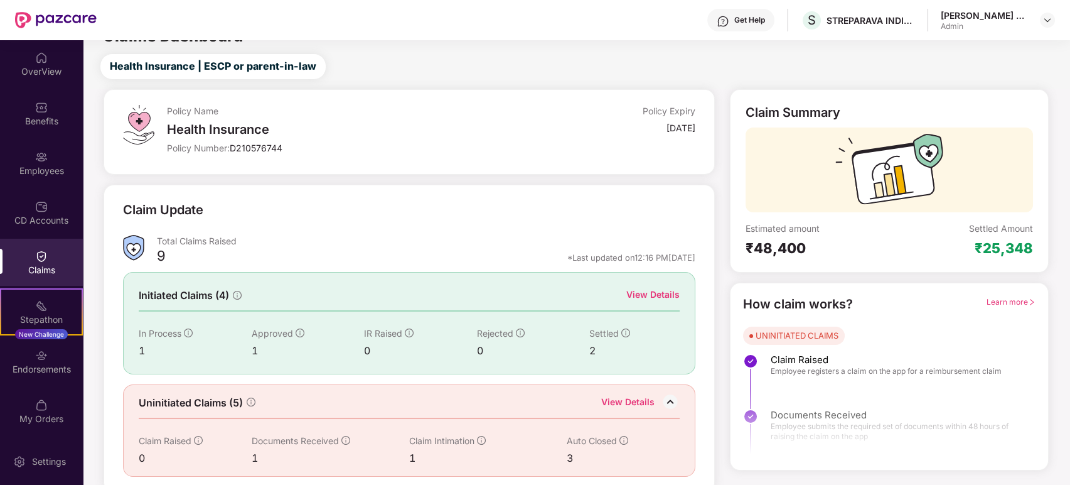
scroll to position [28, 0]
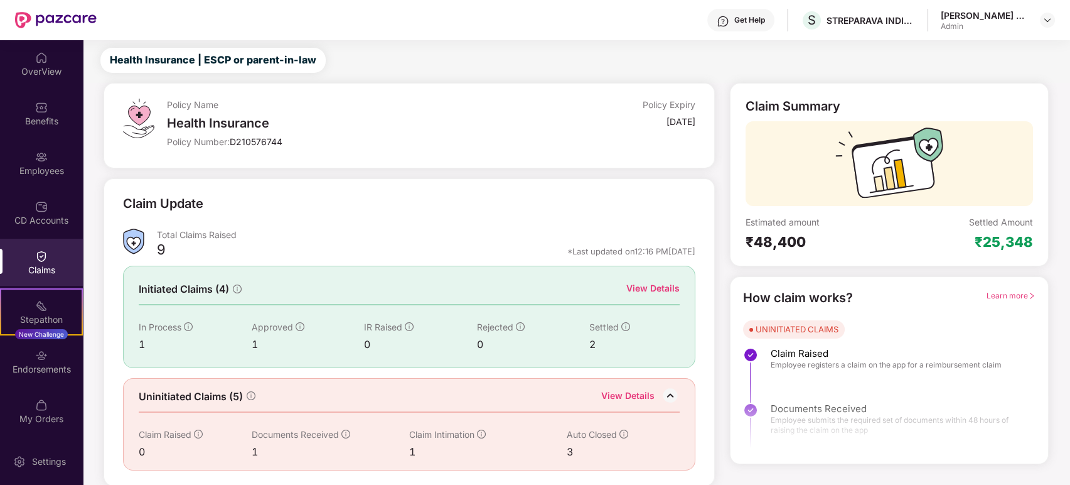
click at [673, 395] on img at bounding box center [670, 395] width 19 height 19
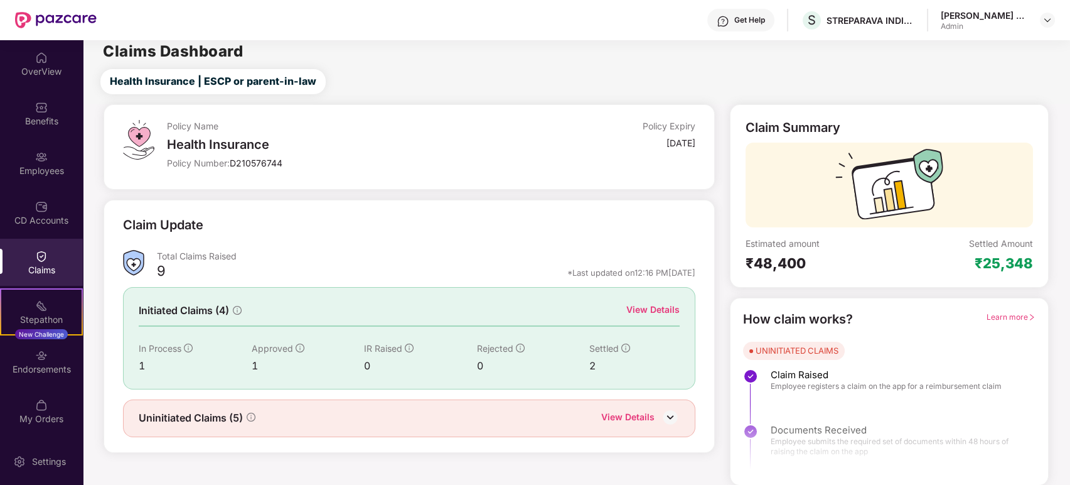
click at [664, 407] on img at bounding box center [670, 416] width 19 height 19
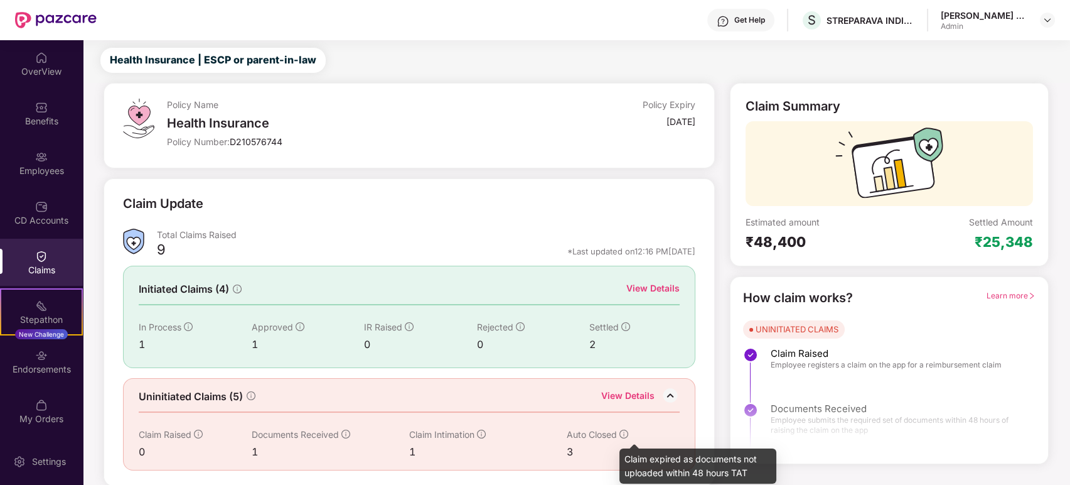
click at [624, 429] on icon "info-circle" at bounding box center [624, 433] width 9 height 9
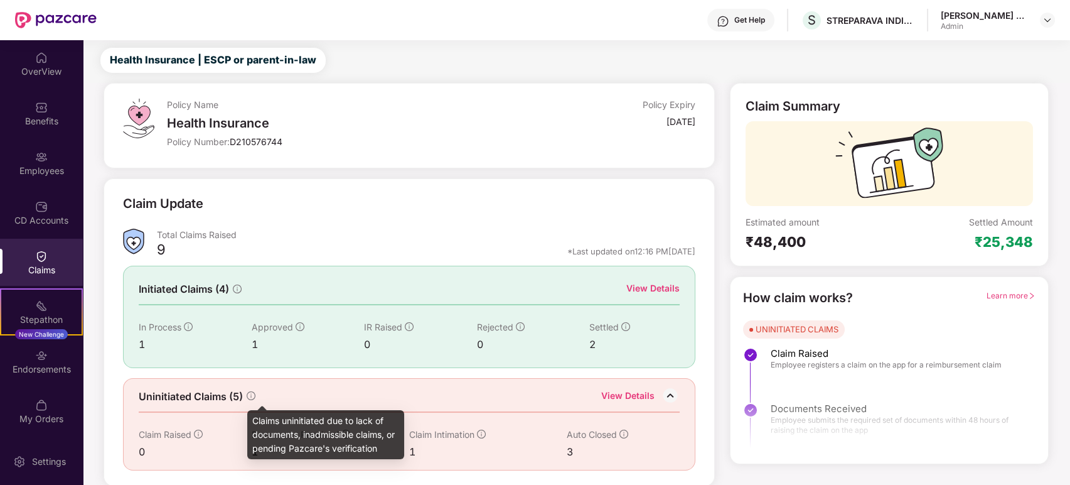
click at [251, 394] on icon "info-circle" at bounding box center [251, 395] width 9 height 9
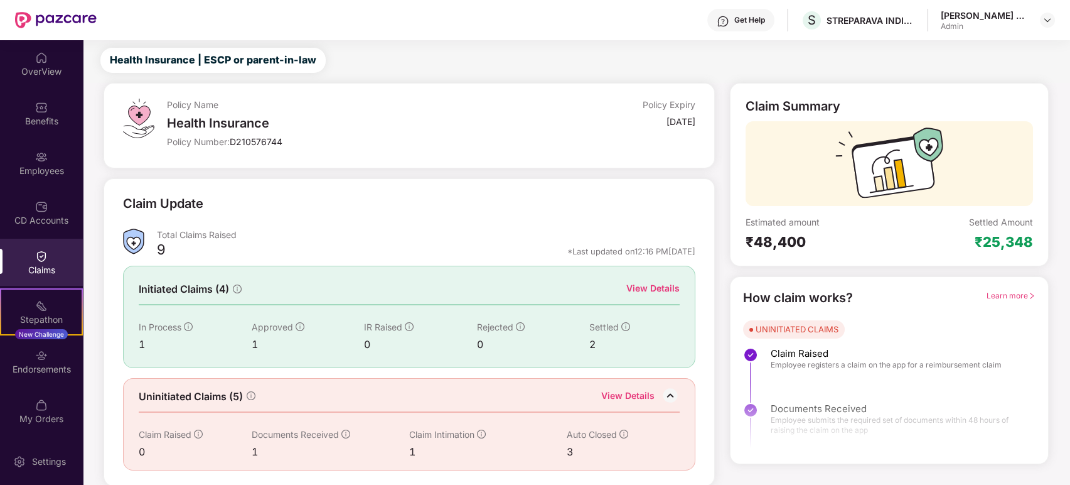
click at [635, 394] on div "View Details" at bounding box center [627, 397] width 53 height 16
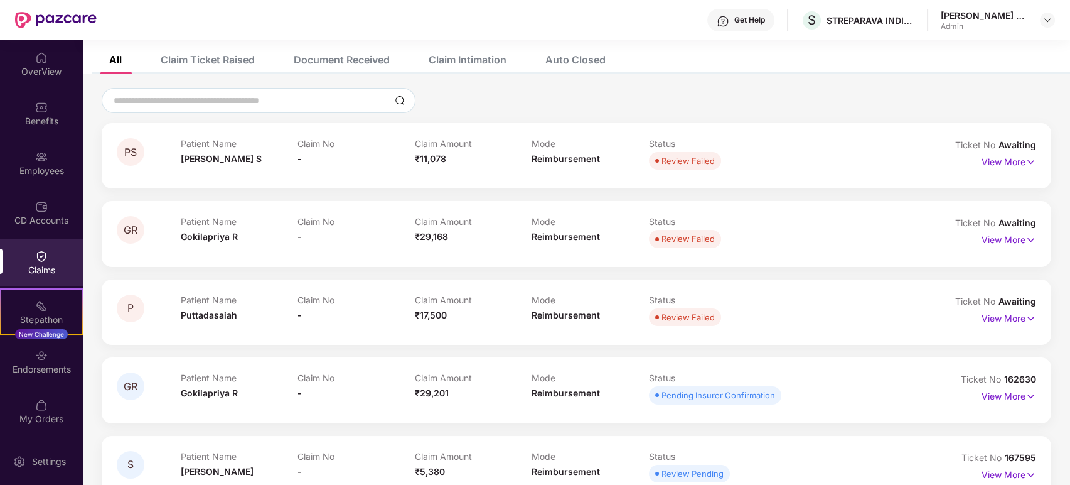
scroll to position [89, 0]
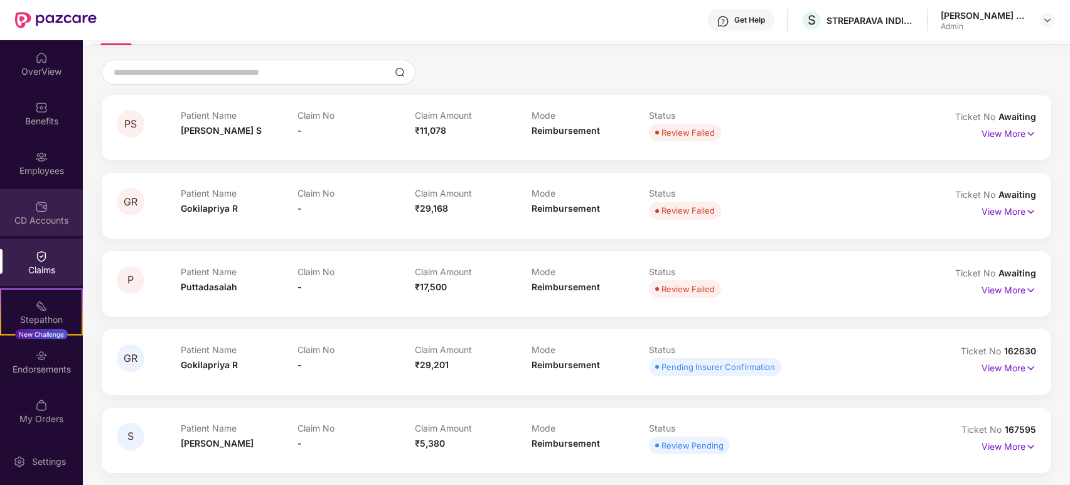
click at [42, 196] on div "CD Accounts" at bounding box center [41, 212] width 83 height 47
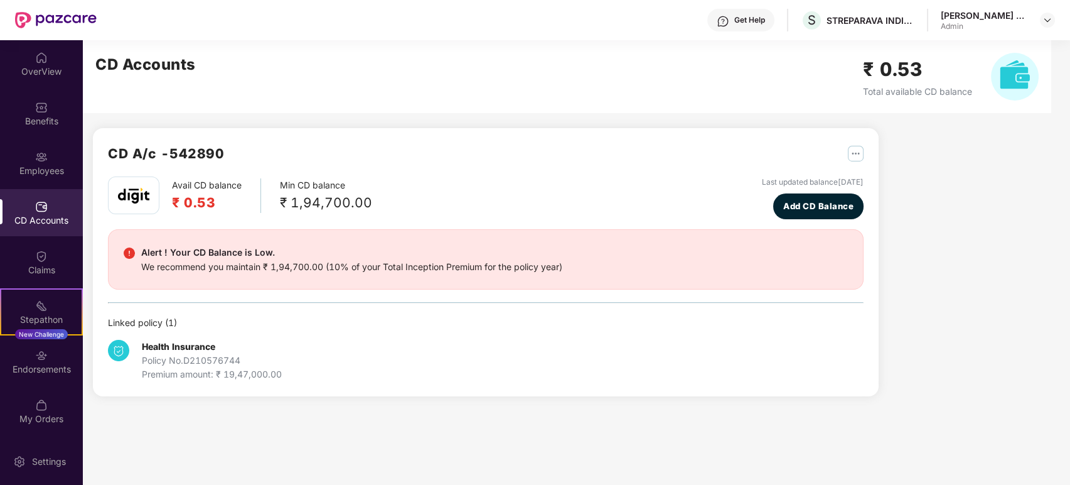
scroll to position [0, 0]
click at [41, 210] on img at bounding box center [41, 206] width 13 height 13
click at [53, 157] on div "Employees" at bounding box center [41, 162] width 83 height 47
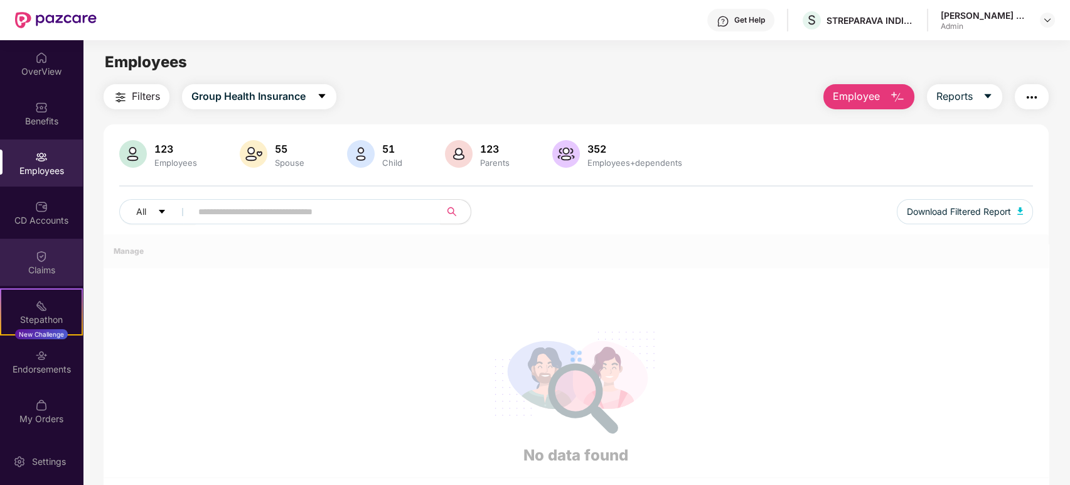
click at [47, 267] on div "Claims" at bounding box center [41, 270] width 83 height 13
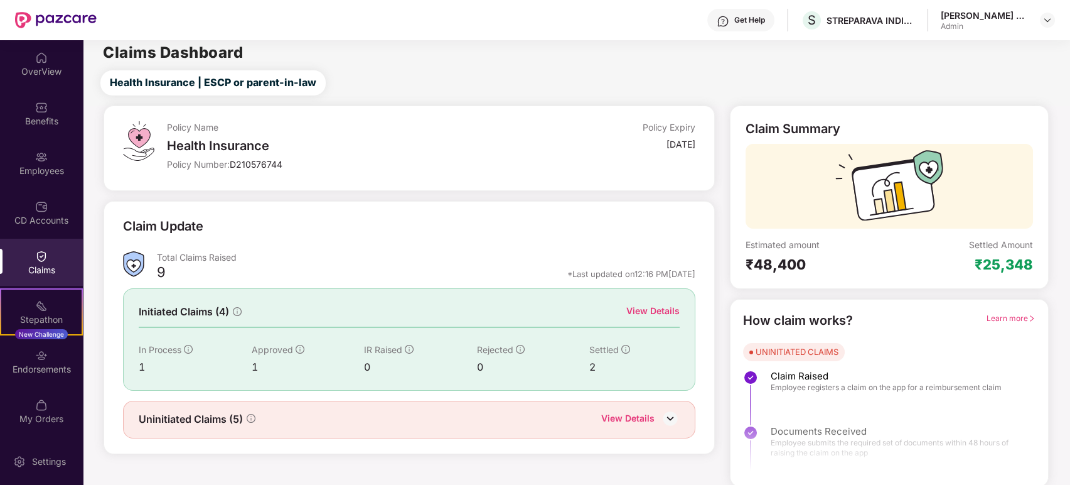
scroll to position [6, 0]
click at [962, 313] on icon "right" at bounding box center [1032, 317] width 8 height 8
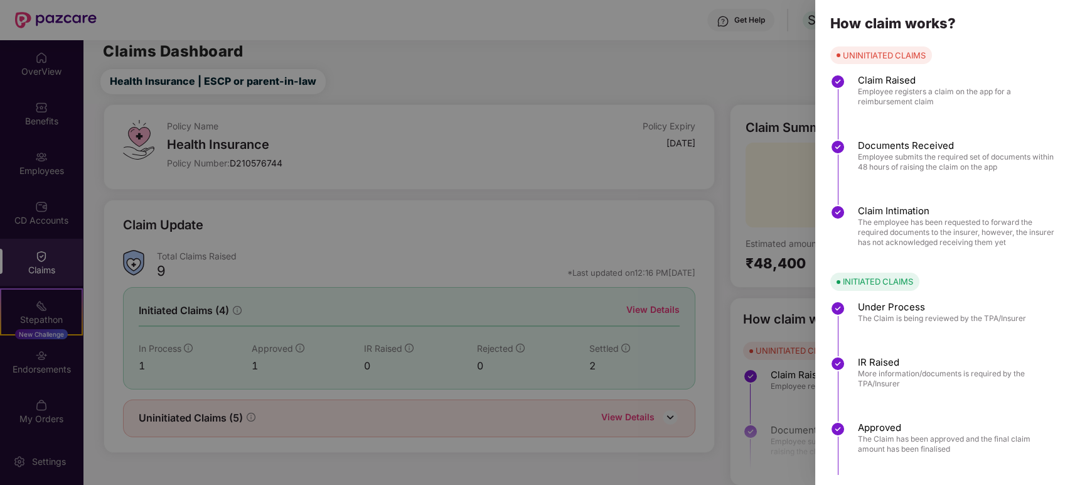
click at [55, 154] on div at bounding box center [535, 242] width 1070 height 485
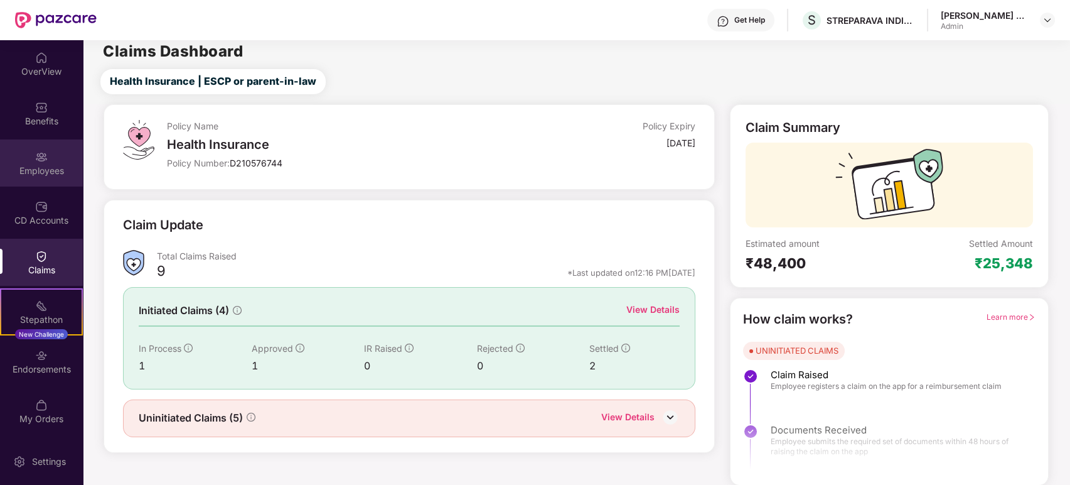
click at [51, 159] on div "Employees" at bounding box center [41, 162] width 83 height 47
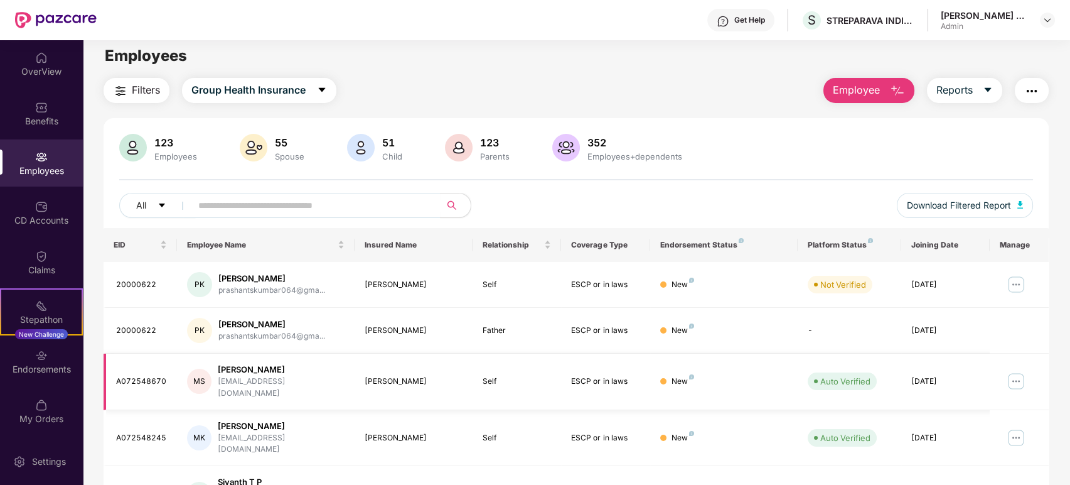
click at [962, 378] on img at bounding box center [1016, 381] width 20 height 20
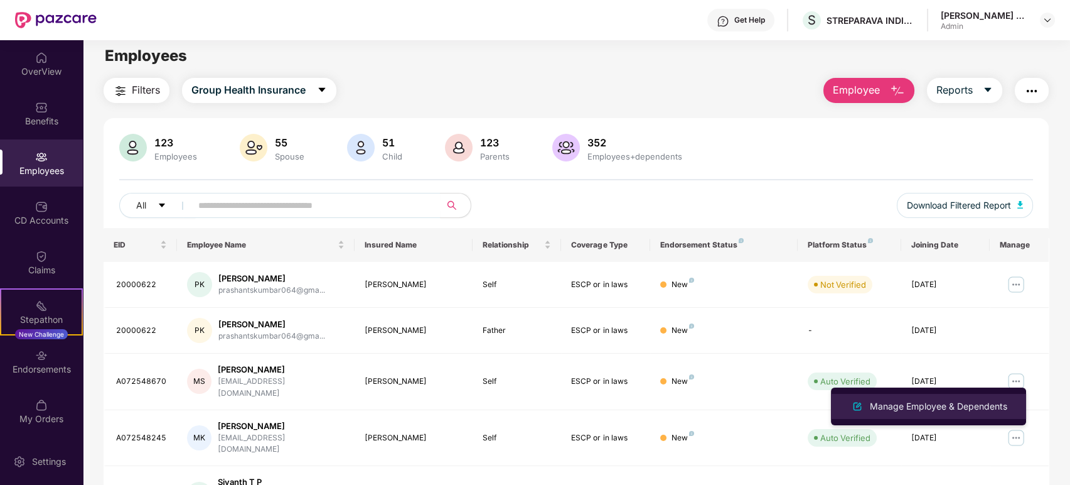
click at [962, 407] on div "Manage Employee & Dependents" at bounding box center [938, 406] width 142 height 14
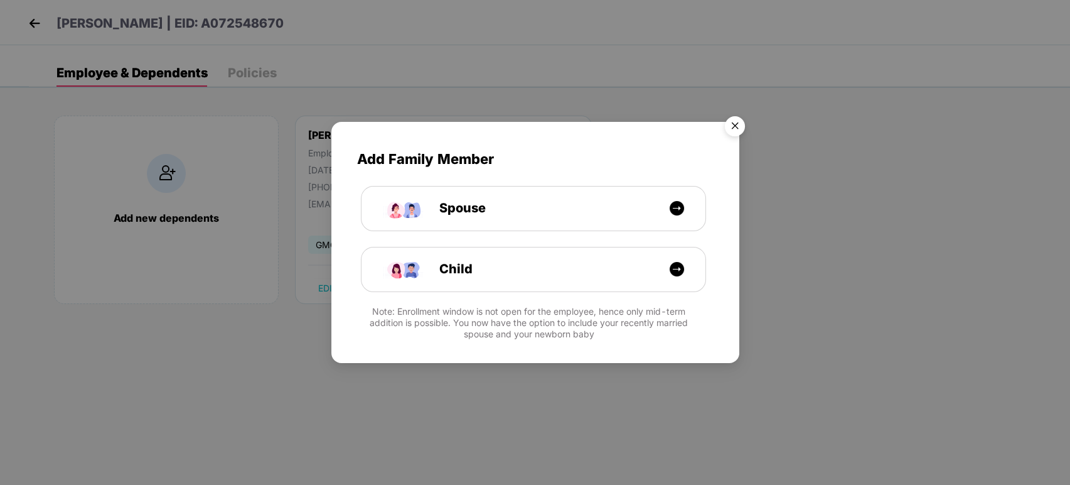
click at [734, 122] on img "Close" at bounding box center [734, 127] width 35 height 35
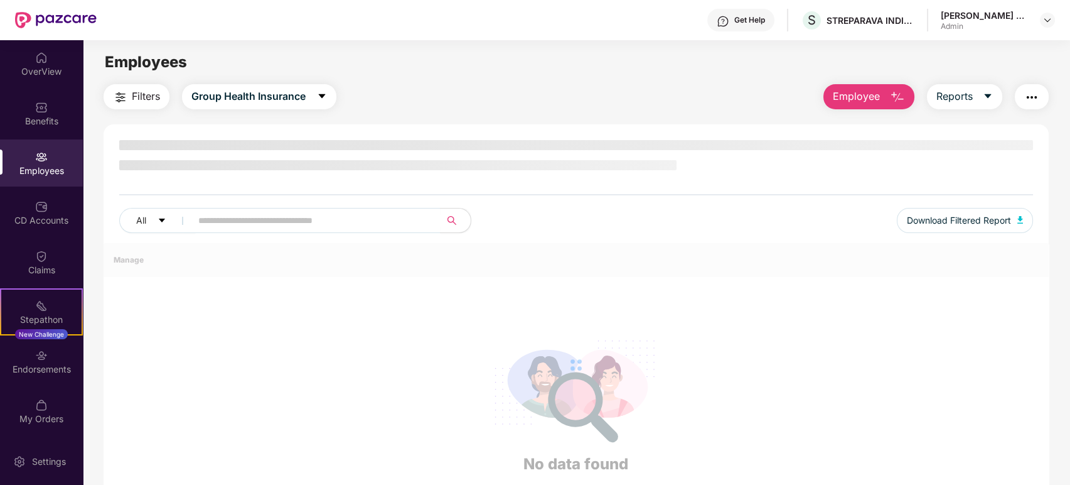
click at [43, 75] on div "OverView" at bounding box center [41, 71] width 83 height 13
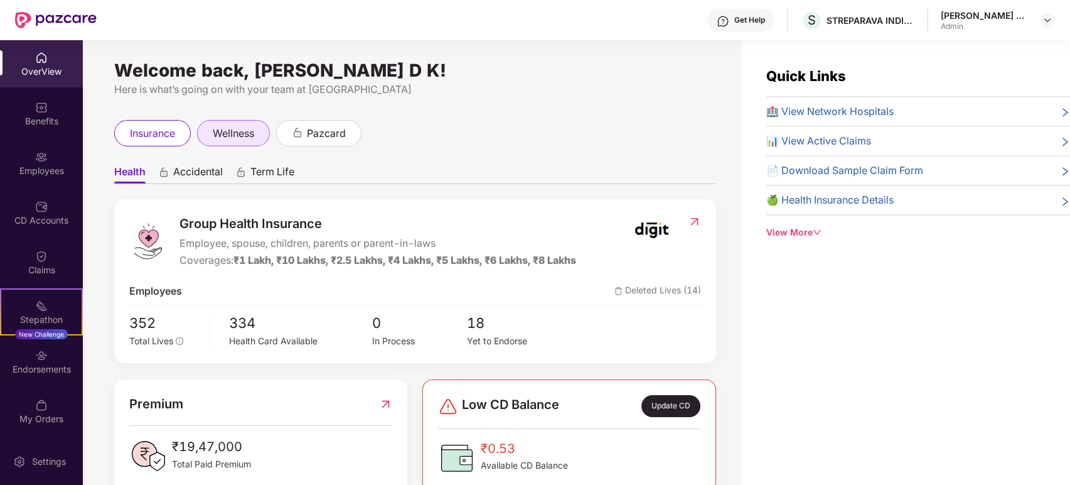
click at [247, 134] on span "wellness" at bounding box center [233, 134] width 41 height 16
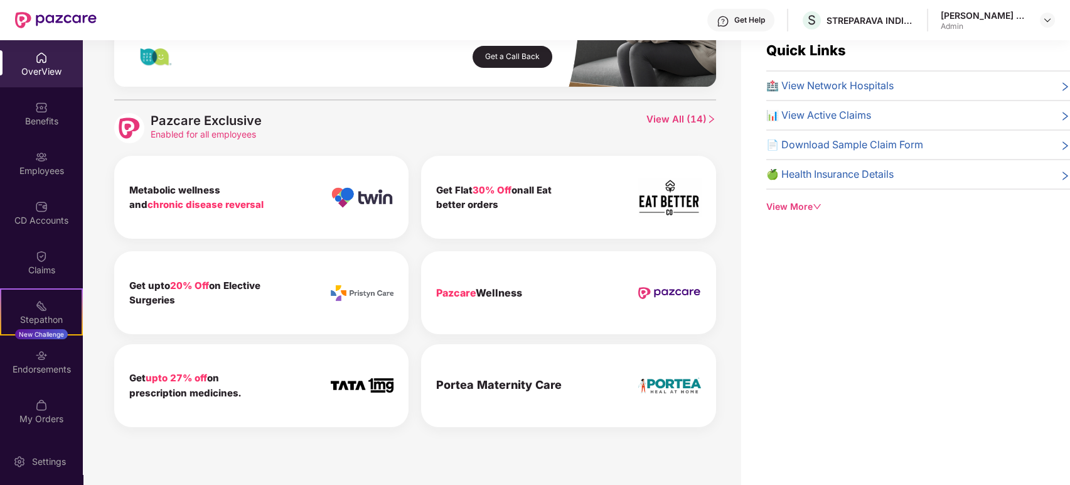
scroll to position [40, 0]
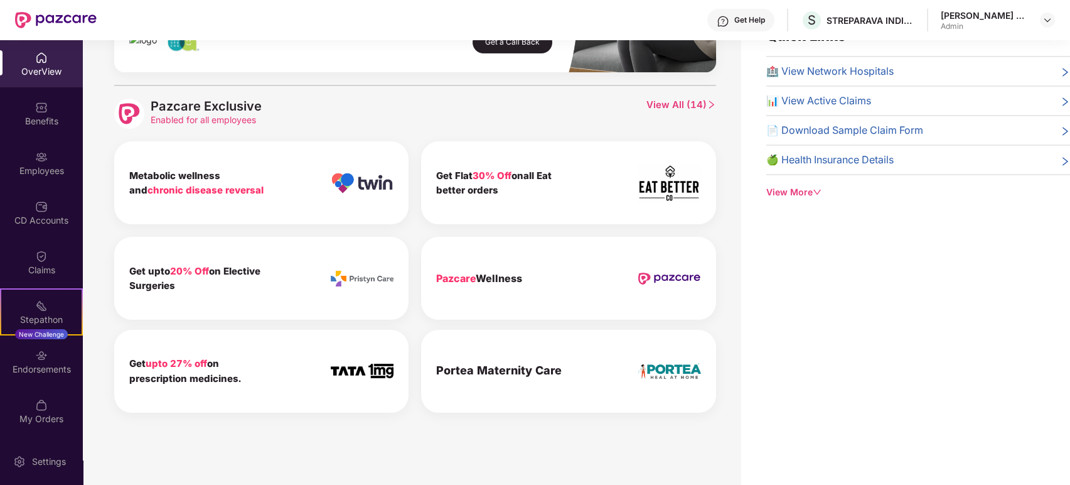
click at [617, 373] on div "Portea Maternity Care" at bounding box center [568, 371] width 294 height 83
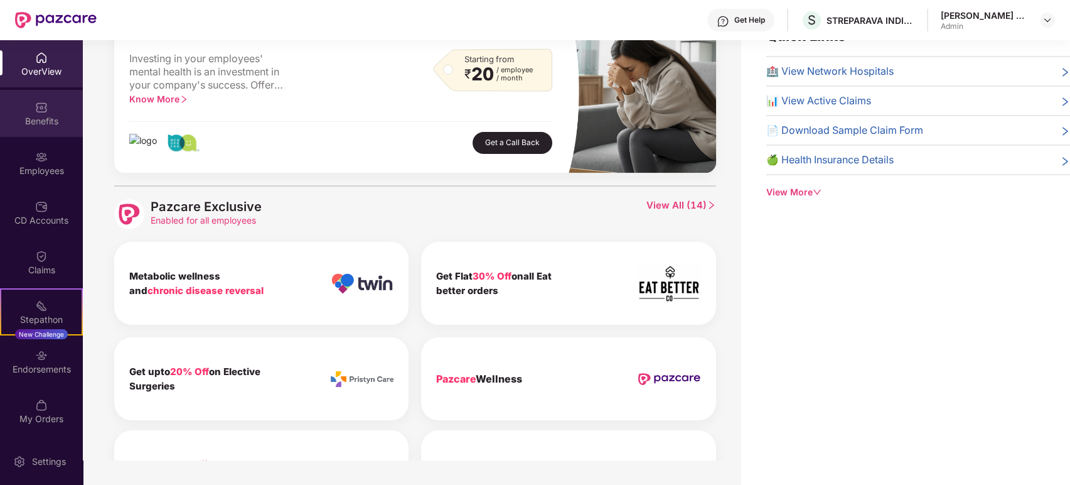
scroll to position [337, 0]
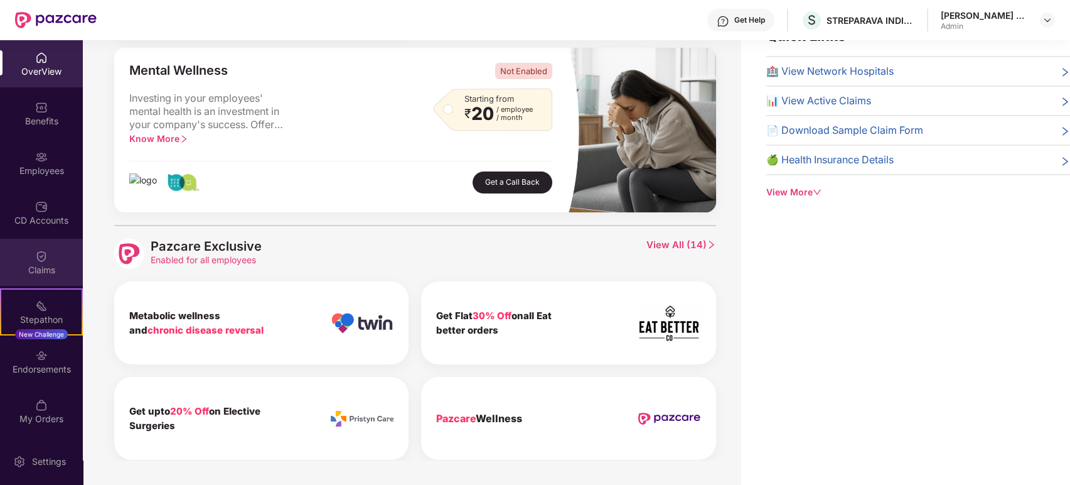
click at [40, 255] on img at bounding box center [41, 256] width 13 height 13
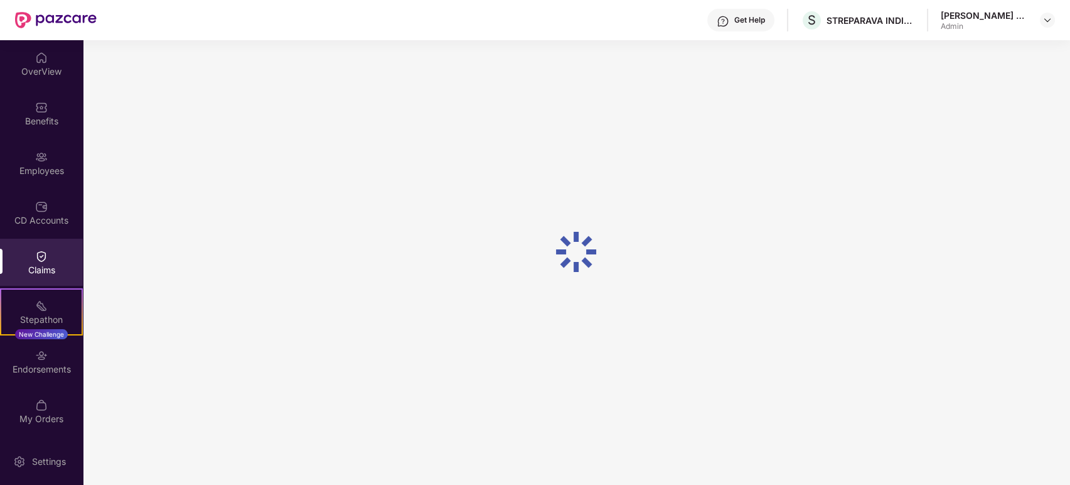
scroll to position [0, 0]
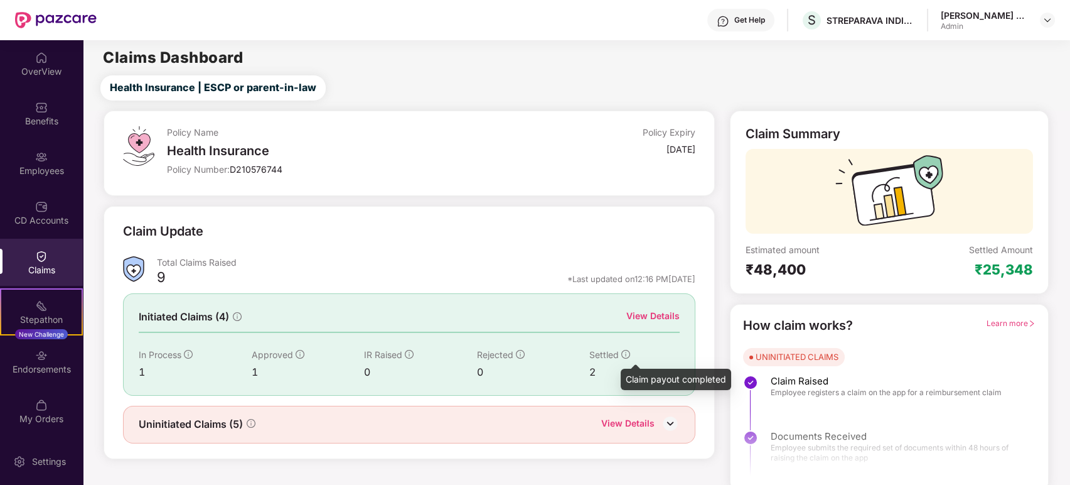
click at [623, 353] on icon "info-circle" at bounding box center [625, 354] width 9 height 9
click at [663, 417] on img at bounding box center [670, 423] width 19 height 19
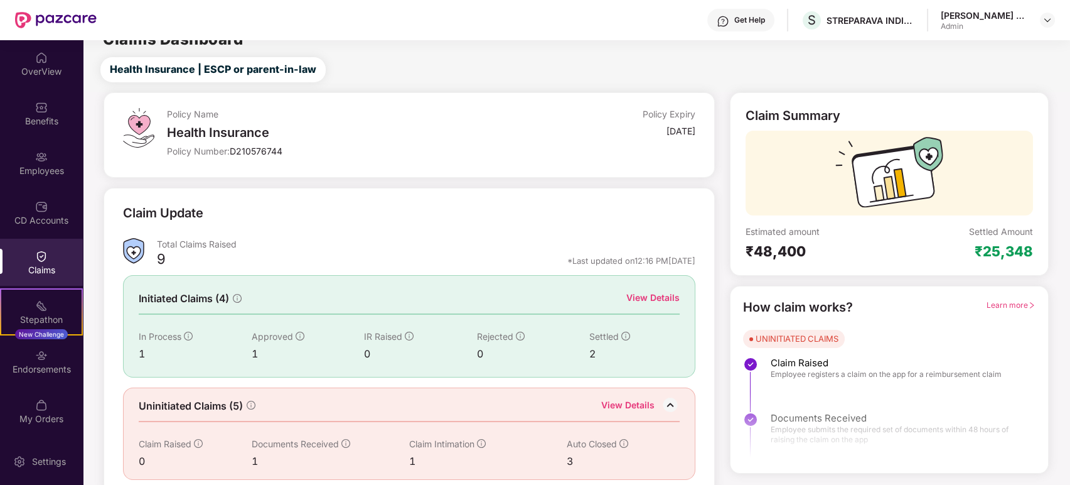
scroll to position [28, 0]
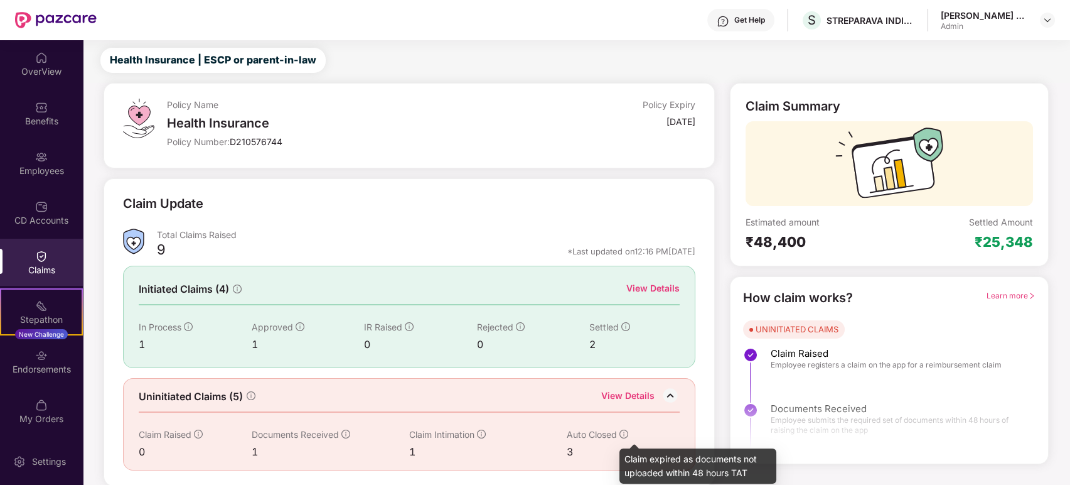
click at [621, 432] on icon "info-circle" at bounding box center [624, 433] width 9 height 9
click at [655, 390] on div "View Details" at bounding box center [640, 397] width 78 height 16
click at [645, 392] on div "View Details" at bounding box center [627, 397] width 53 height 16
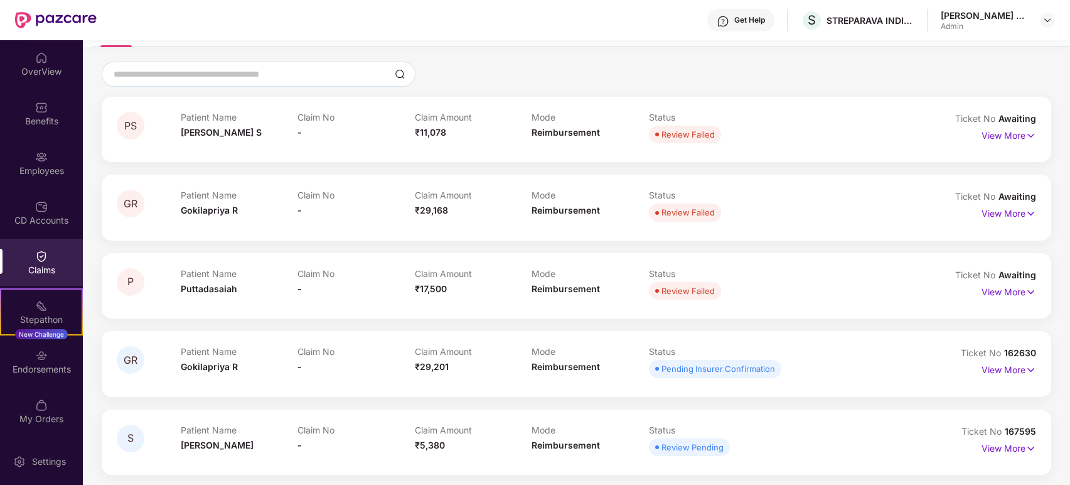
scroll to position [89, 0]
click at [822, 134] on div "Patient Name Premalatha S Claim No - Claim Amount ₹11,078 Mode Reimbursement St…" at bounding box center [532, 127] width 702 height 35
click at [753, 16] on div "Get Help" at bounding box center [749, 20] width 31 height 10
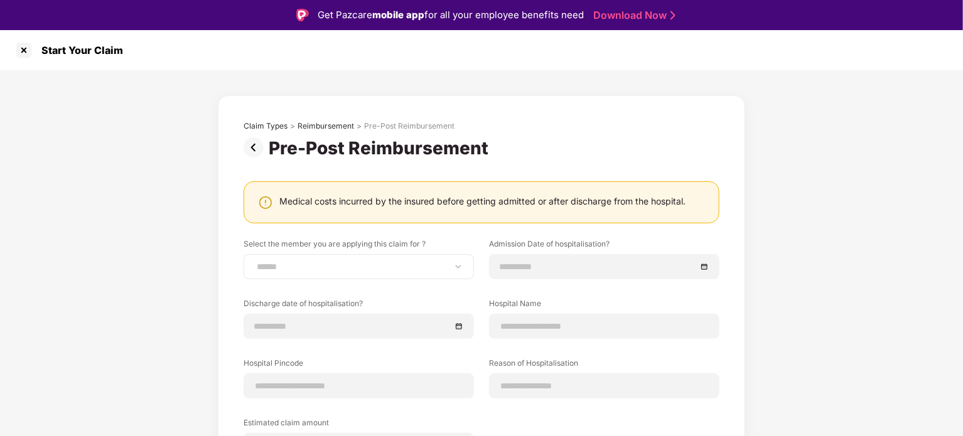
click at [353, 259] on div "**********" at bounding box center [359, 266] width 230 height 25
click at [376, 264] on select "**********" at bounding box center [358, 267] width 209 height 10
select select "**********"
click at [254, 262] on select "**********" at bounding box center [358, 267] width 209 height 10
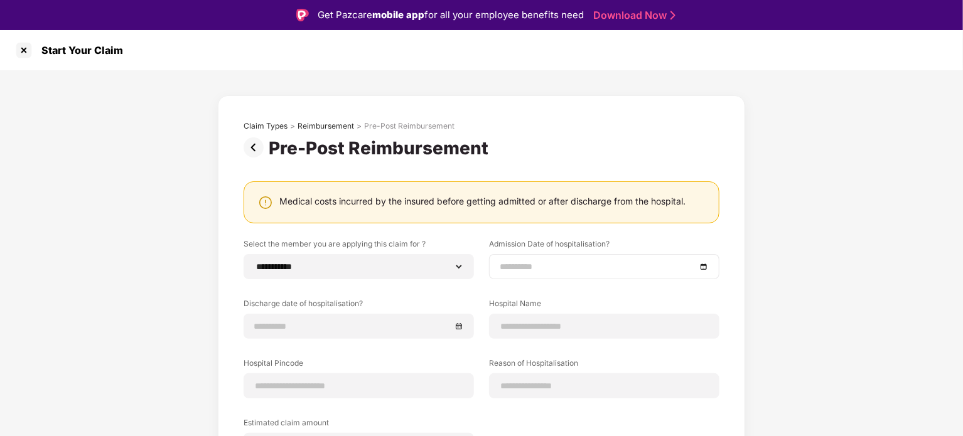
click at [519, 276] on div at bounding box center [604, 266] width 230 height 25
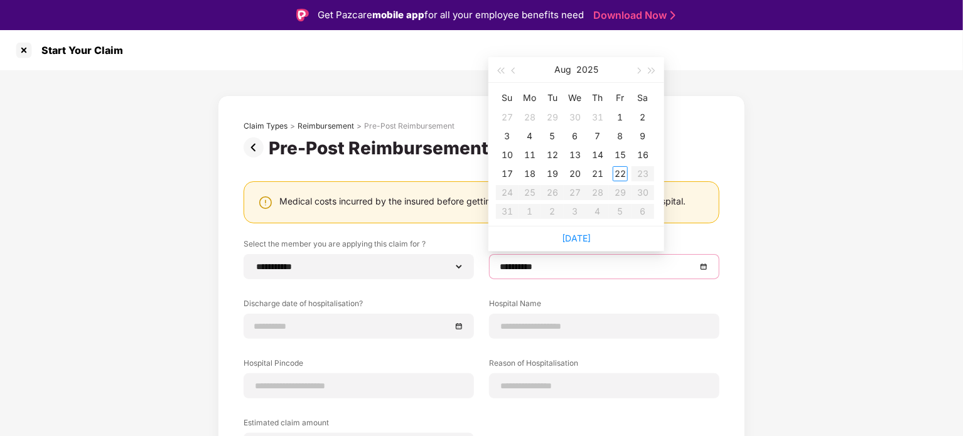
type input "**********"
click at [515, 73] on button "button" at bounding box center [514, 69] width 14 height 25
type input "**********"
click at [552, 191] on div "29" at bounding box center [552, 192] width 15 height 15
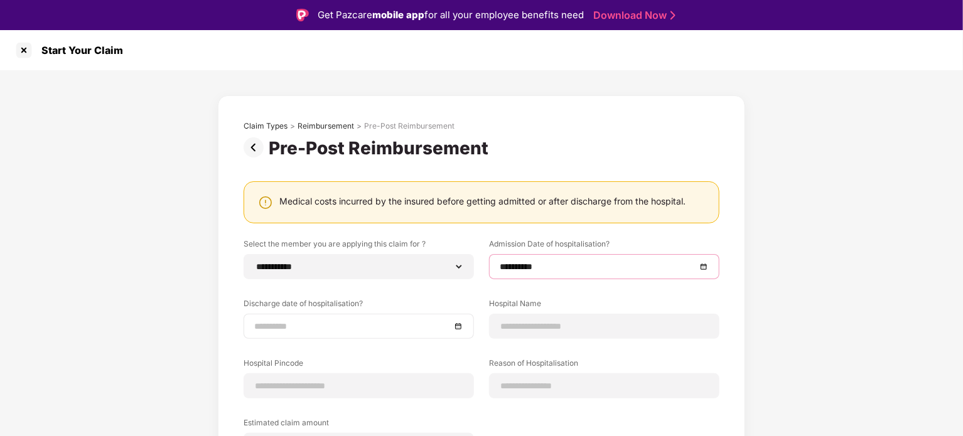
click at [346, 325] on input at bounding box center [352, 326] width 196 height 14
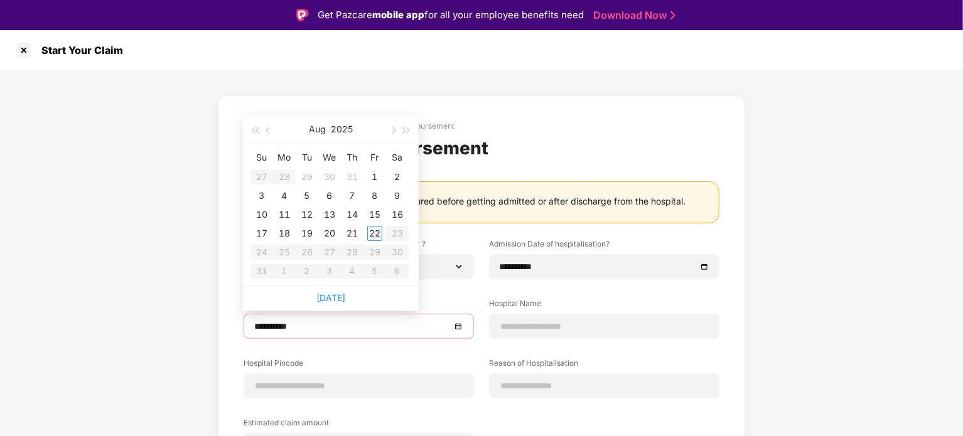
type input "**********"
click at [268, 126] on button "button" at bounding box center [269, 129] width 14 height 25
type input "**********"
click at [306, 248] on div "29" at bounding box center [306, 252] width 15 height 15
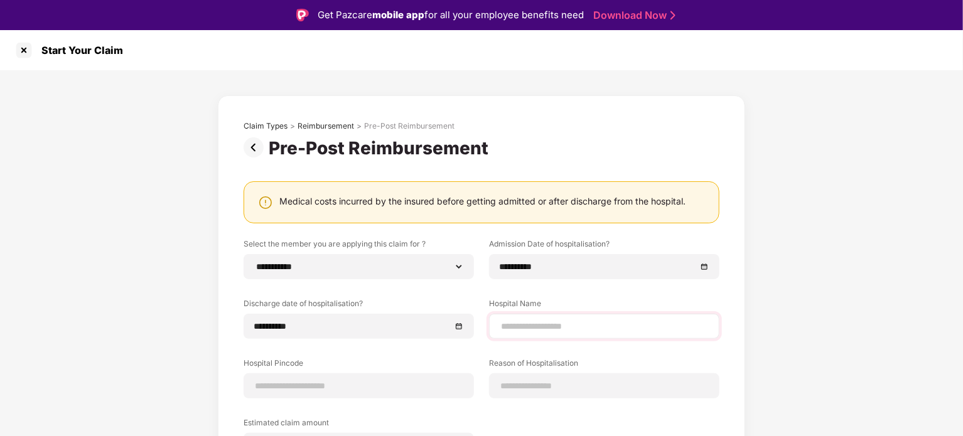
click at [558, 318] on div at bounding box center [604, 326] width 230 height 25
click at [567, 321] on input at bounding box center [604, 326] width 209 height 13
click at [26, 54] on div at bounding box center [24, 50] width 20 height 20
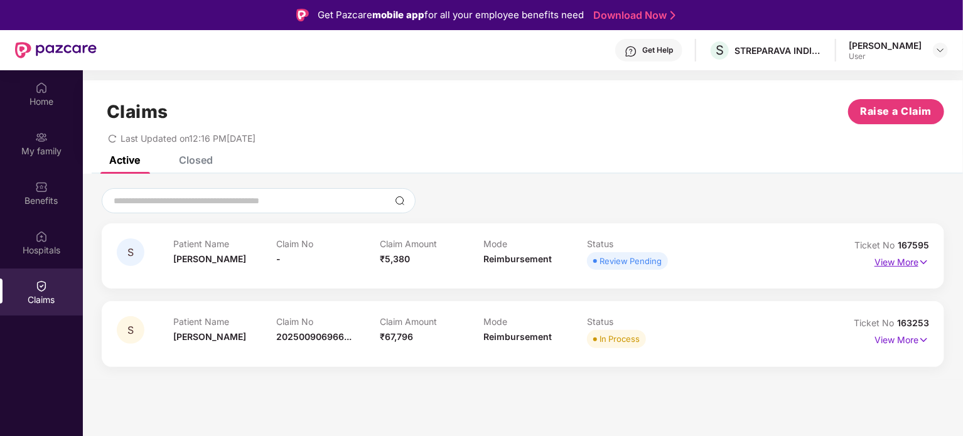
click at [915, 260] on p "View More" at bounding box center [901, 260] width 55 height 17
click at [903, 102] on button "Raise a Claim" at bounding box center [896, 111] width 96 height 25
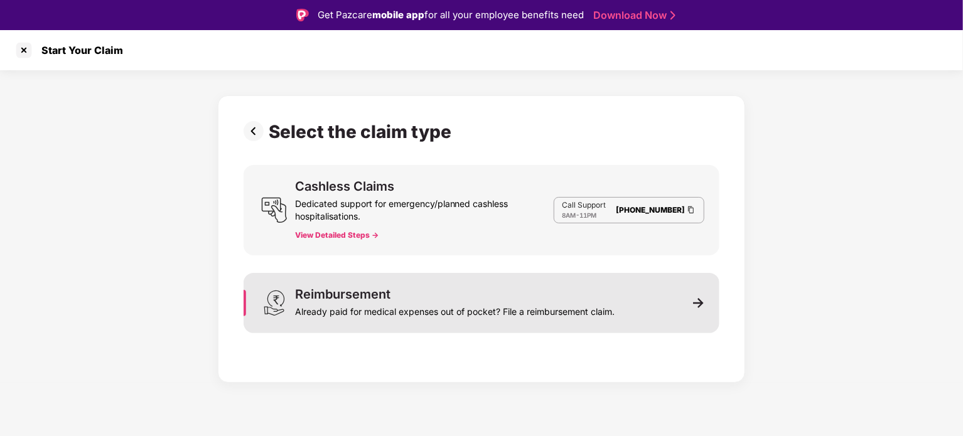
click at [671, 294] on div "Reimbursement Already paid for medical expenses out of pocket? File a reimburse…" at bounding box center [482, 303] width 476 height 60
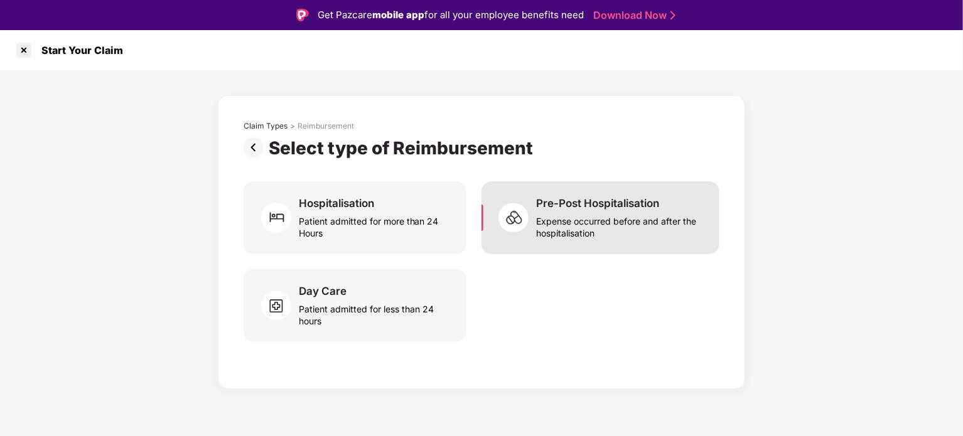
click at [547, 206] on div "Pre-Post Hospitalisation" at bounding box center [597, 203] width 123 height 14
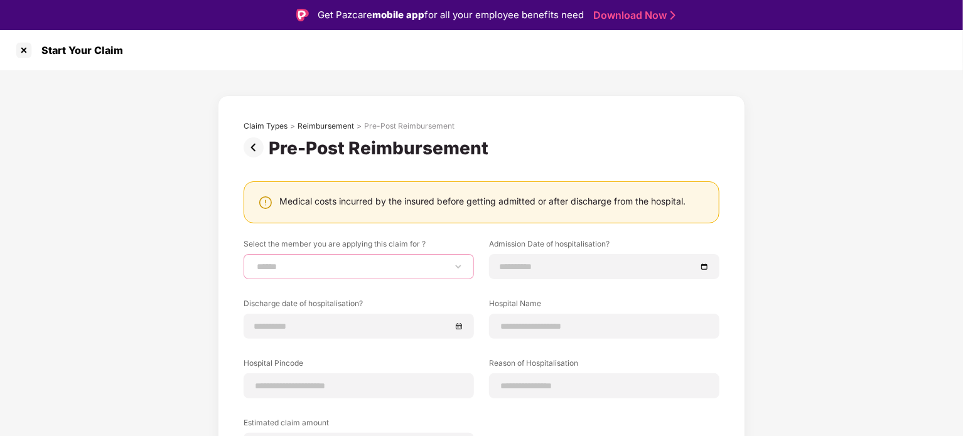
click at [346, 267] on select "**********" at bounding box center [358, 267] width 209 height 10
select select "**********"
click at [254, 262] on select "**********" at bounding box center [358, 267] width 209 height 10
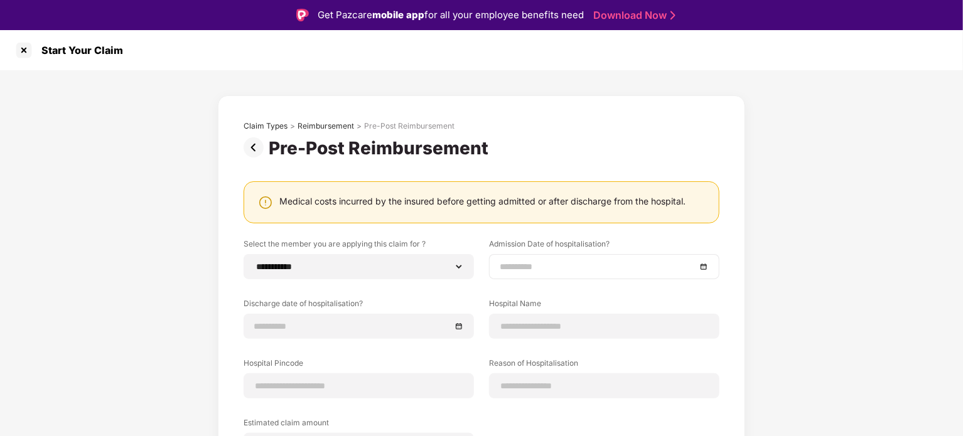
click at [518, 273] on input at bounding box center [598, 267] width 196 height 14
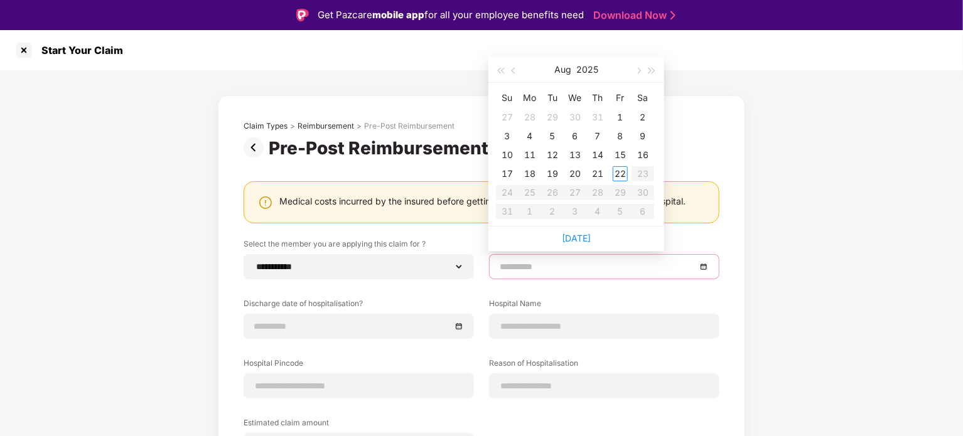
type input "**********"
click at [511, 71] on button "button" at bounding box center [514, 69] width 14 height 25
type input "**********"
click at [555, 194] on div "29" at bounding box center [552, 192] width 15 height 15
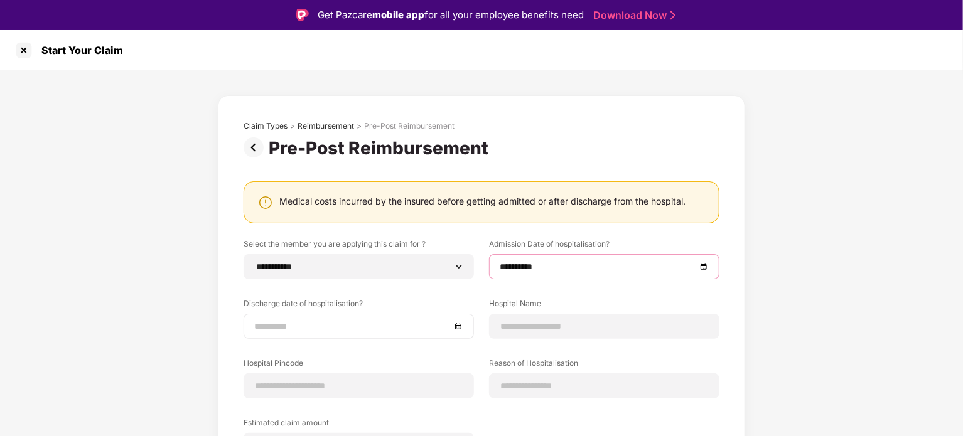
click at [354, 324] on input at bounding box center [352, 326] width 196 height 14
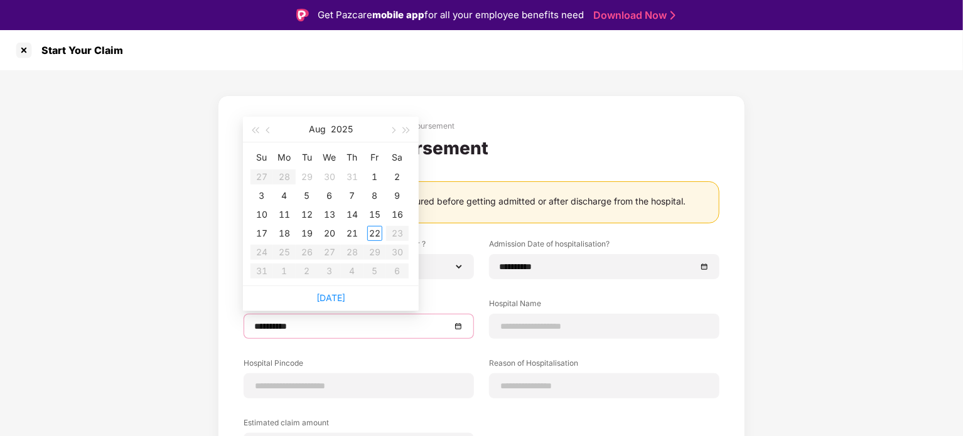
type input "**********"
click at [401, 176] on div "2" at bounding box center [397, 176] width 15 height 15
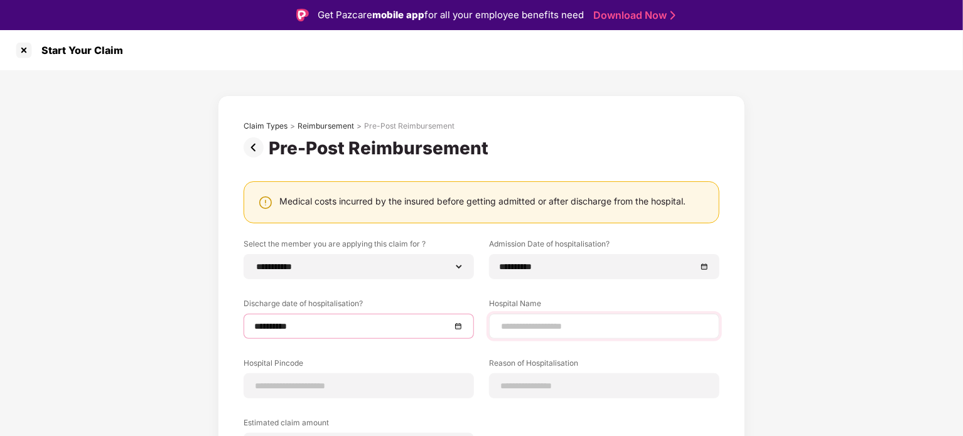
click at [570, 336] on div at bounding box center [604, 326] width 230 height 25
click at [570, 328] on input at bounding box center [604, 326] width 209 height 13
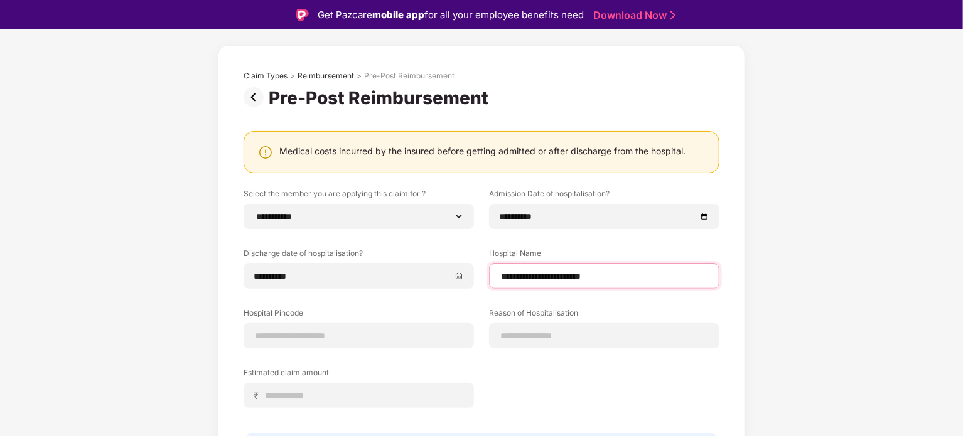
scroll to position [126, 0]
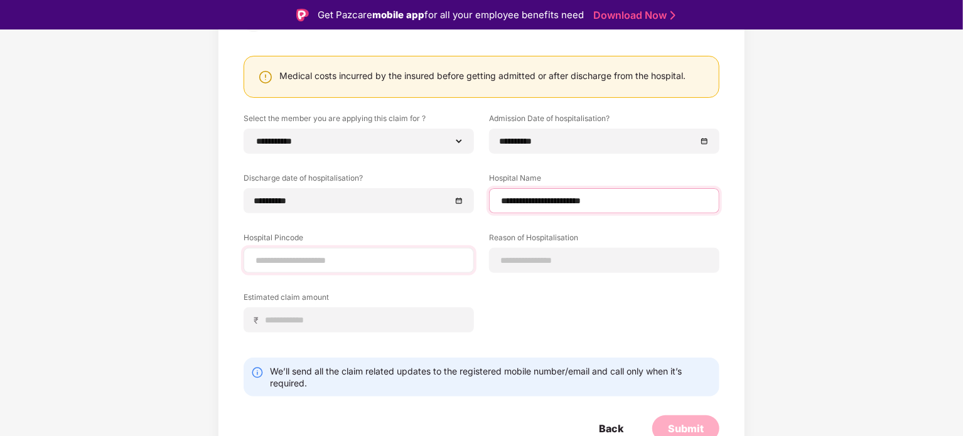
type input "**********"
click at [377, 264] on input at bounding box center [358, 260] width 209 height 13
type input "******"
select select "******"
select select "*********"
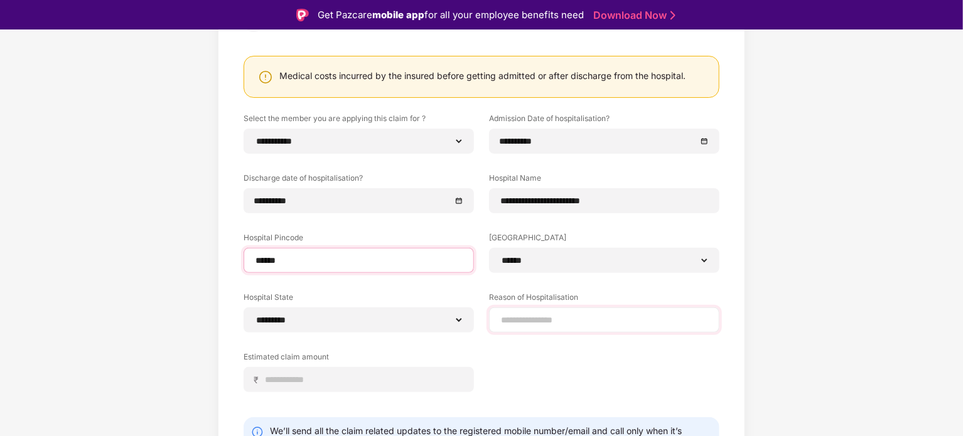
type input "******"
click at [592, 326] on div at bounding box center [604, 320] width 230 height 25
click at [584, 317] on input at bounding box center [604, 320] width 209 height 13
type input "*"
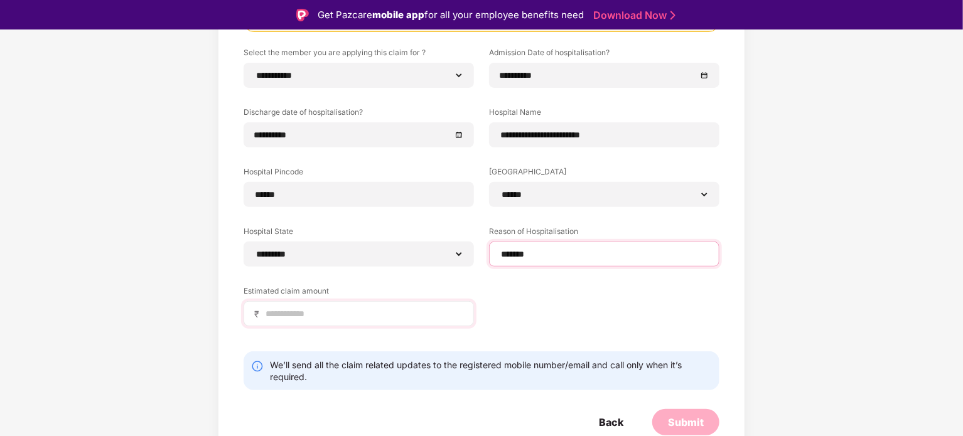
scroll to position [192, 0]
type input "******"
click at [374, 301] on div "₹" at bounding box center [359, 313] width 230 height 25
click at [375, 308] on input at bounding box center [363, 313] width 199 height 13
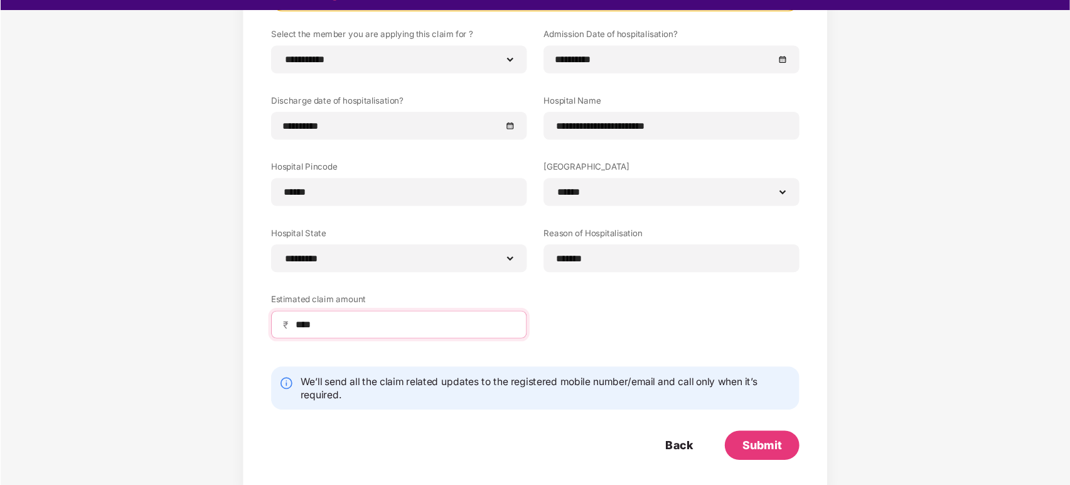
scroll to position [30, 0]
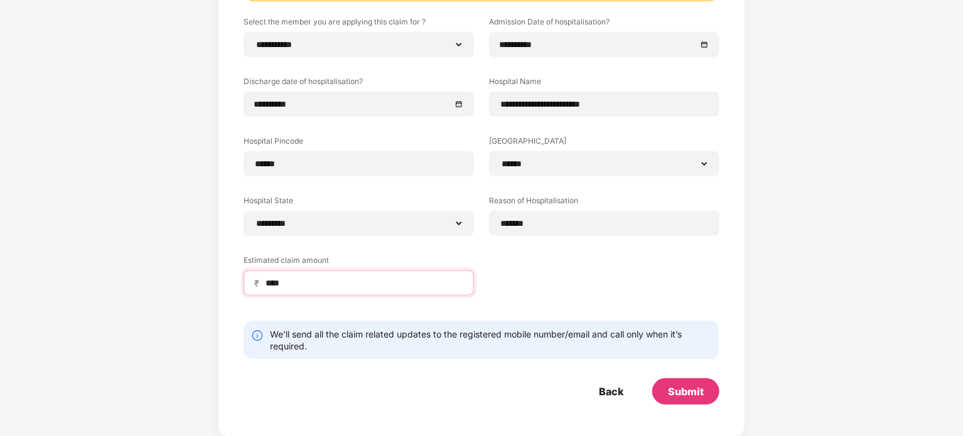
type input "****"
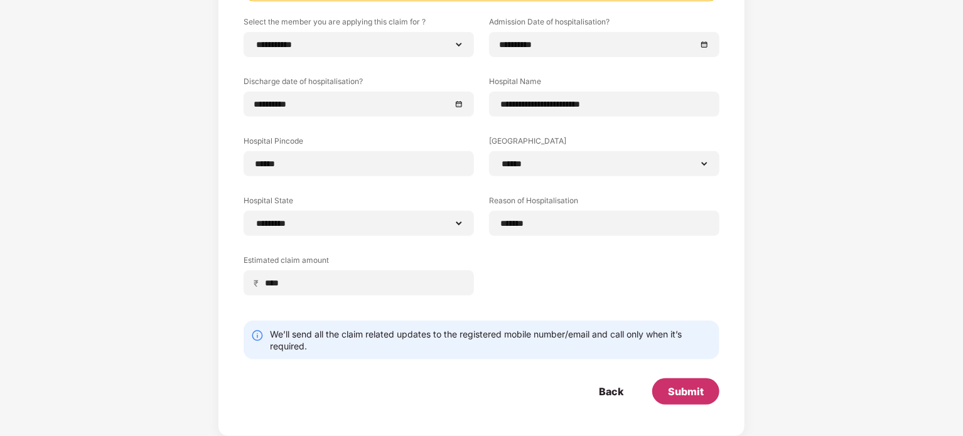
click at [676, 385] on div "Submit" at bounding box center [686, 392] width 36 height 14
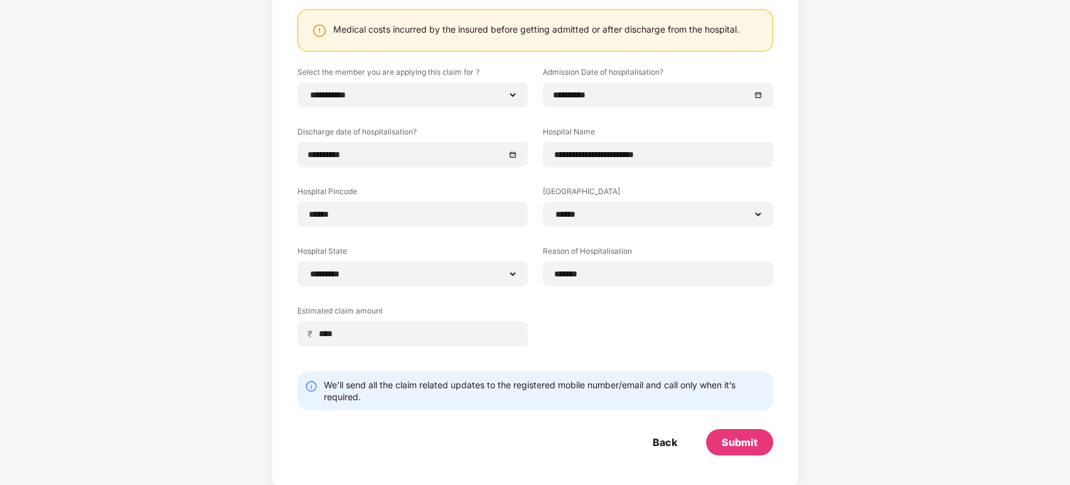
scroll to position [144, 0]
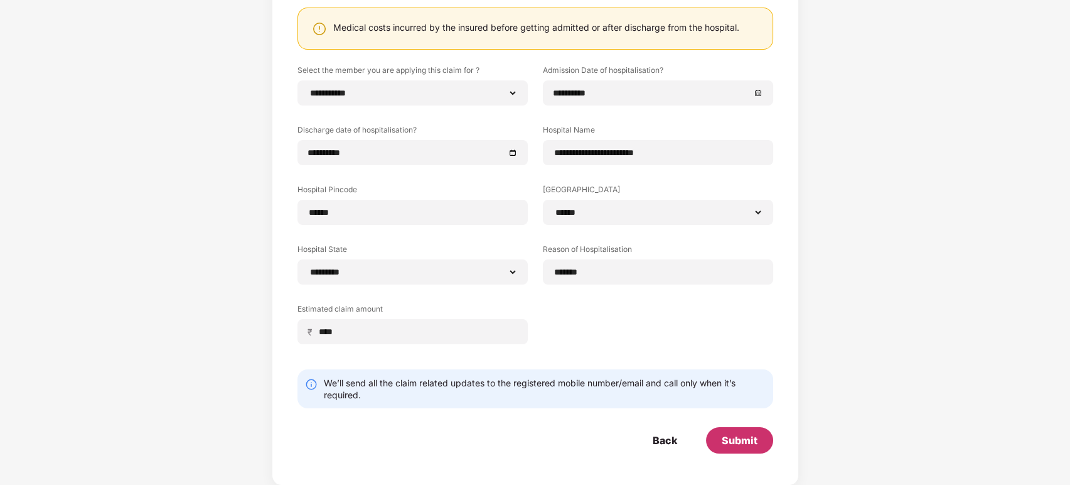
click at [744, 435] on div "Submit" at bounding box center [740, 440] width 36 height 14
click at [922, 230] on div "**********" at bounding box center [535, 190] width 1070 height 589
click at [746, 427] on div "Submit" at bounding box center [739, 440] width 67 height 26
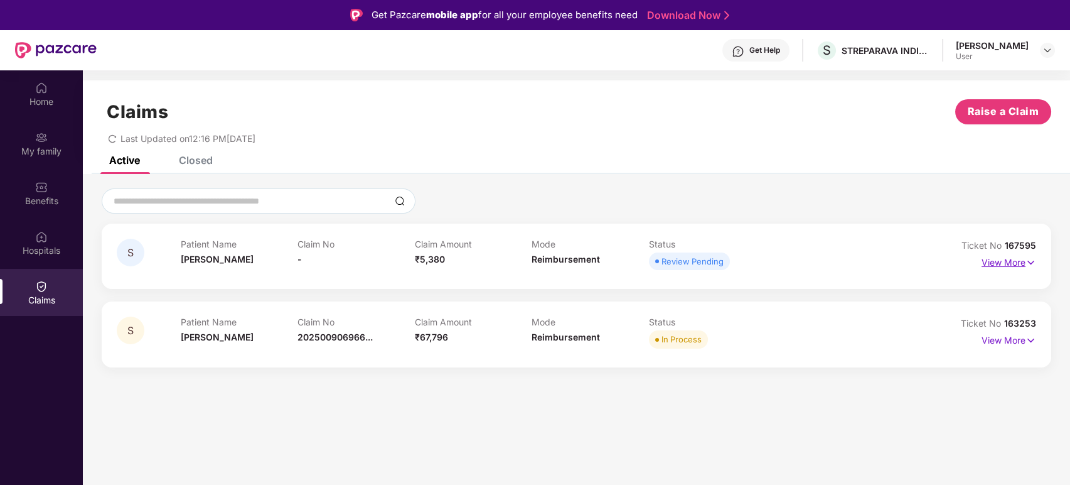
click at [962, 266] on p "View More" at bounding box center [1009, 260] width 55 height 17
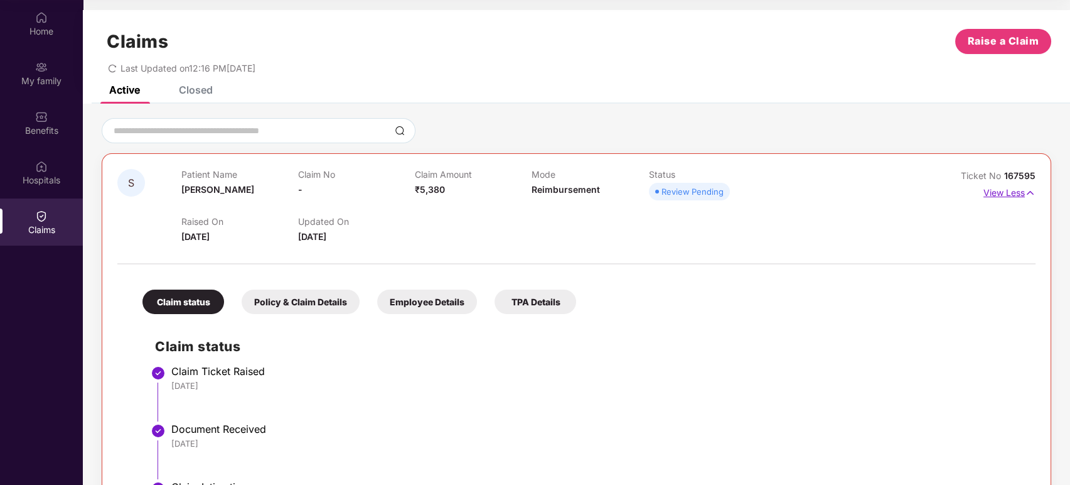
click at [962, 186] on img at bounding box center [1030, 193] width 11 height 14
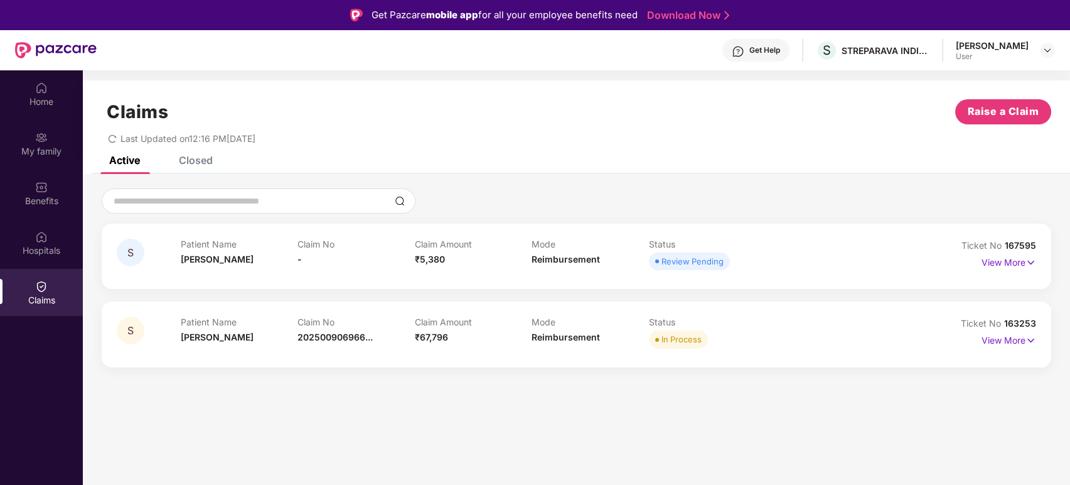
click at [255, 248] on p "Patient Name" at bounding box center [239, 244] width 117 height 11
click at [200, 165] on div "Closed" at bounding box center [196, 160] width 34 height 13
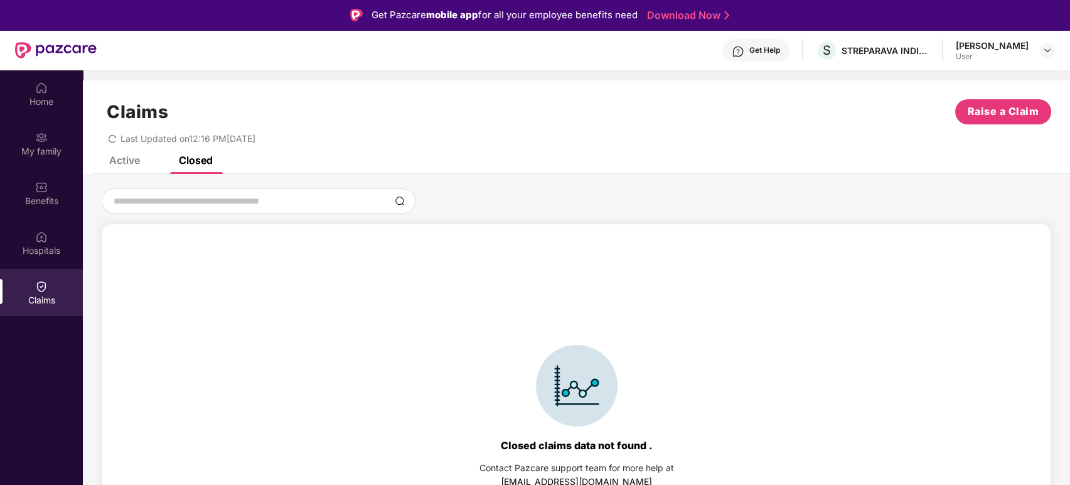
click at [133, 163] on div "Active" at bounding box center [124, 160] width 31 height 13
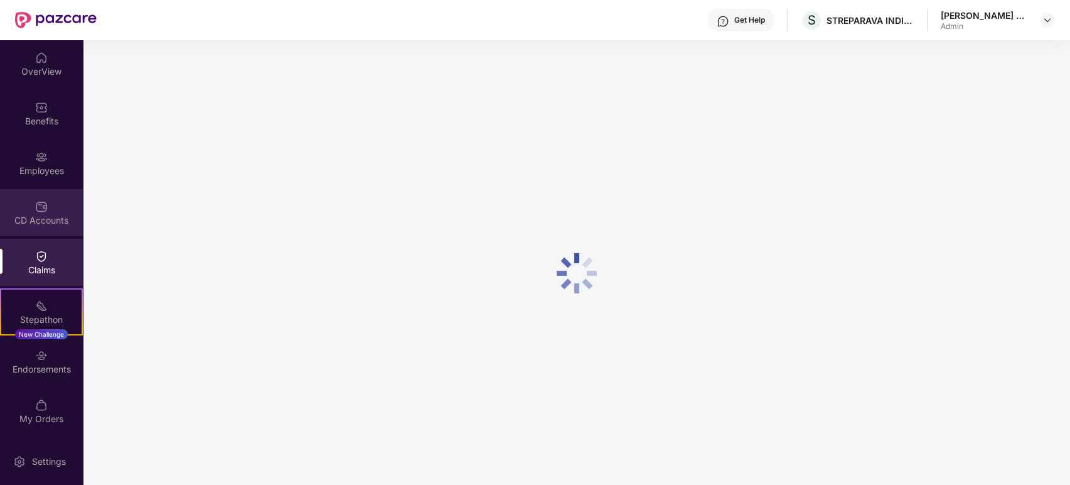
click at [33, 212] on div "CD Accounts" at bounding box center [41, 212] width 83 height 47
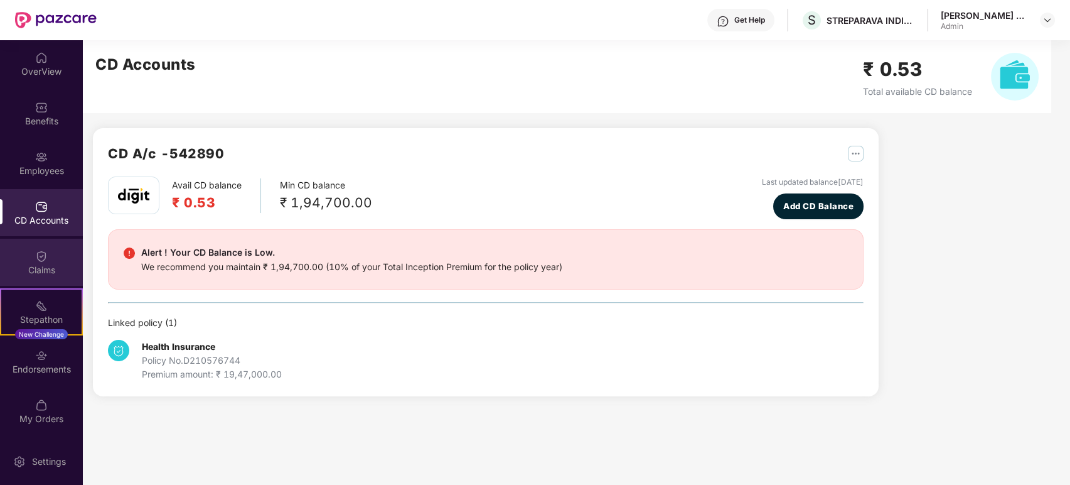
click at [43, 267] on div "Claims" at bounding box center [41, 270] width 83 height 13
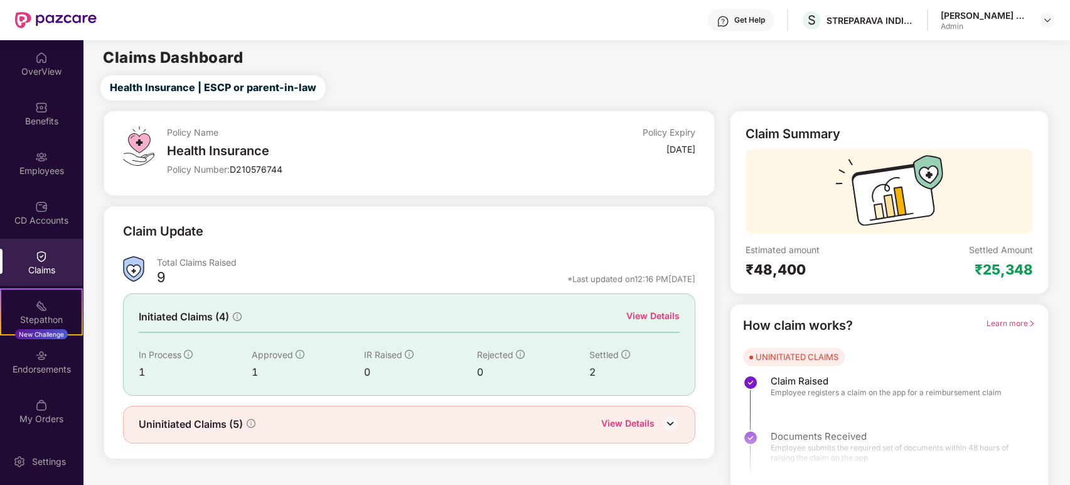
click at [667, 419] on img at bounding box center [670, 423] width 19 height 19
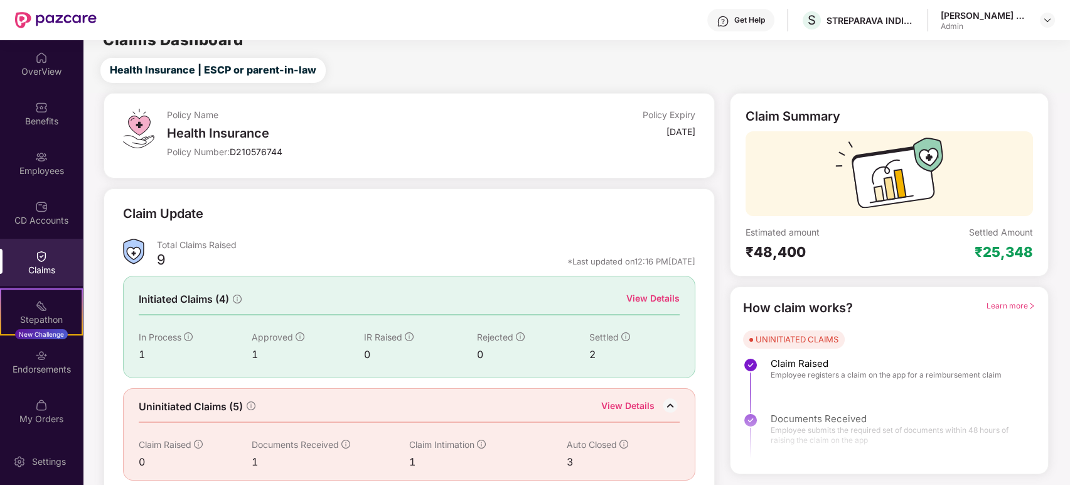
scroll to position [28, 0]
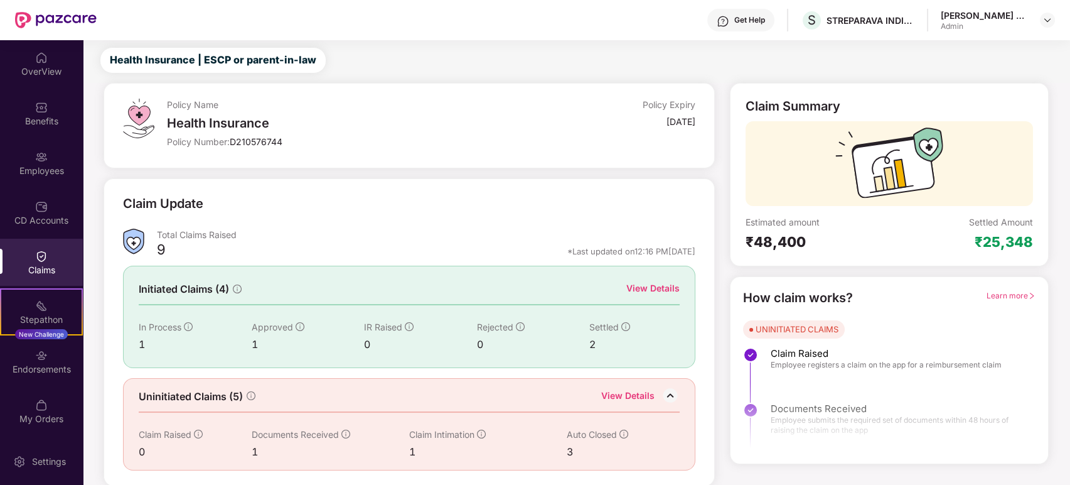
click at [668, 390] on img at bounding box center [670, 395] width 19 height 19
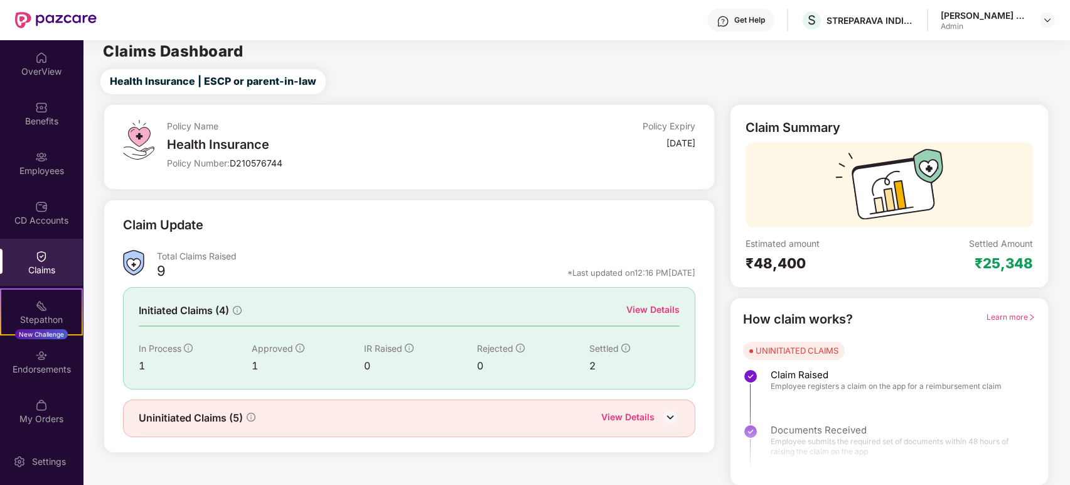
click at [636, 415] on div "View Details" at bounding box center [627, 418] width 53 height 16
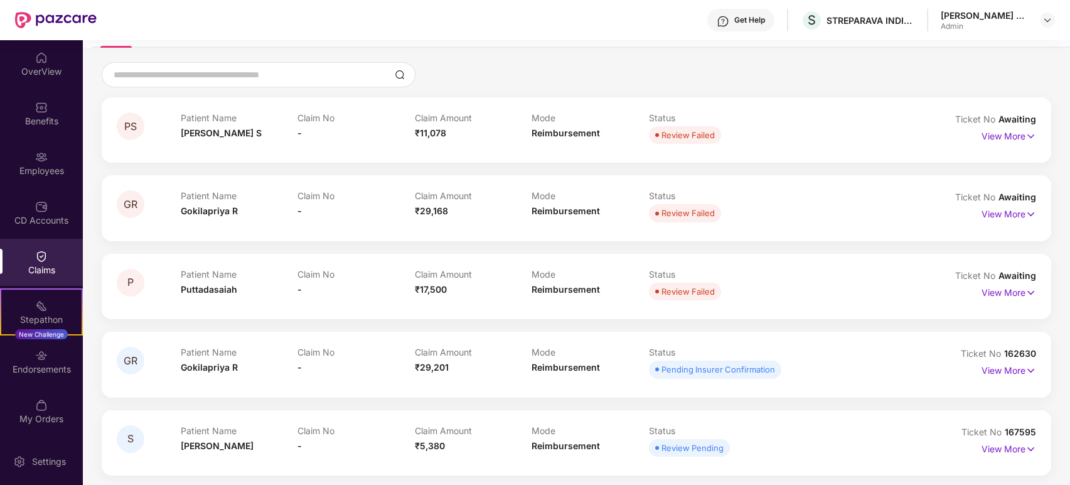
scroll to position [89, 0]
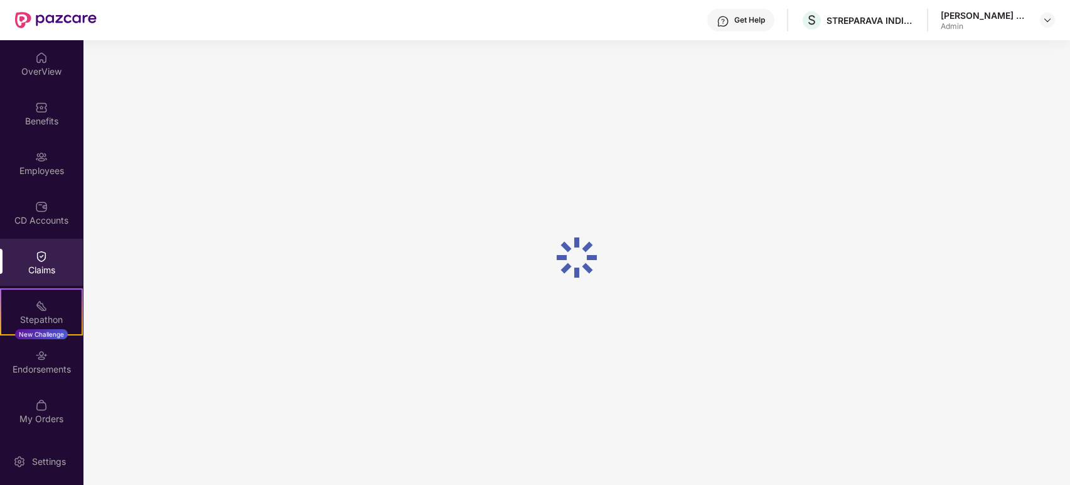
scroll to position [40, 0]
